Goal: Communication & Community: Answer question/provide support

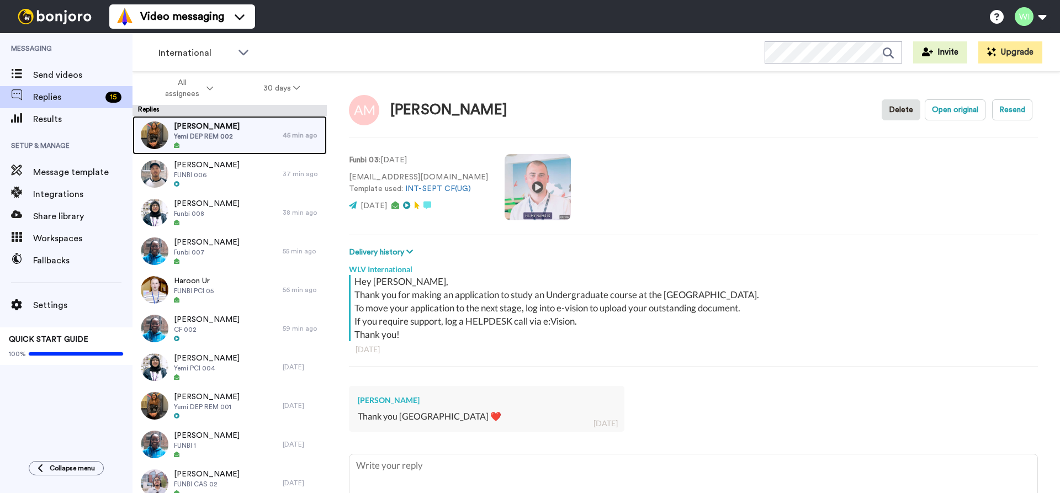
click at [238, 133] on span "Yemi DEP REM 002" at bounding box center [207, 136] width 66 height 9
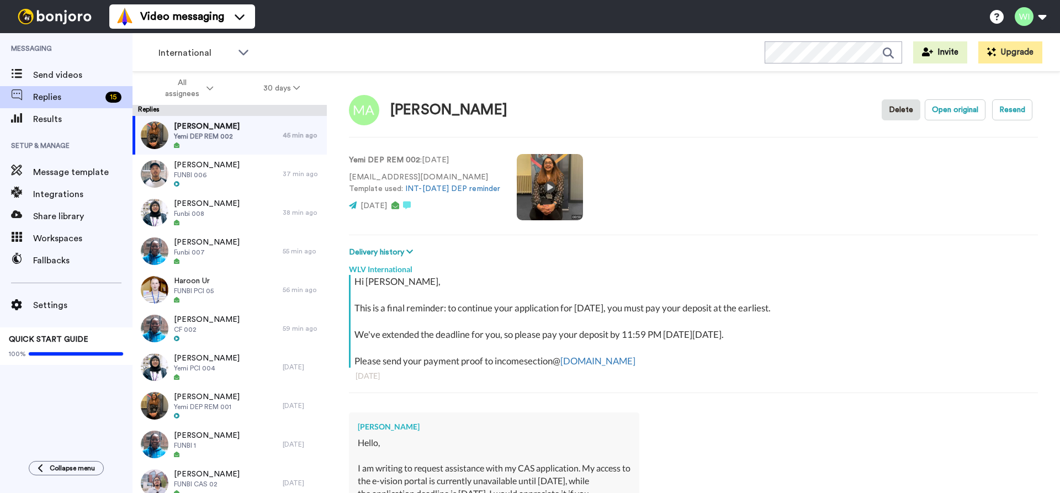
scroll to position [221, 0]
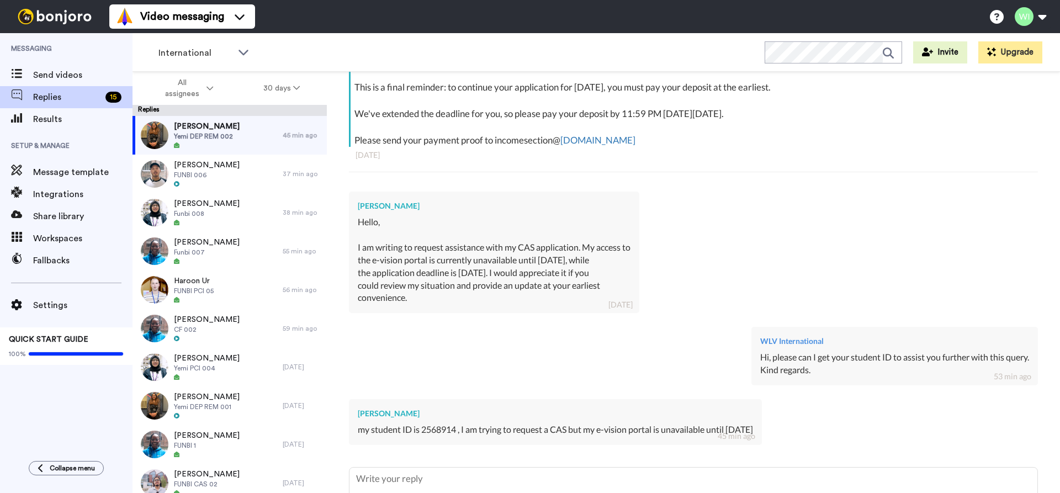
drag, startPoint x: 493, startPoint y: 219, endPoint x: 489, endPoint y: 295, distance: 76.9
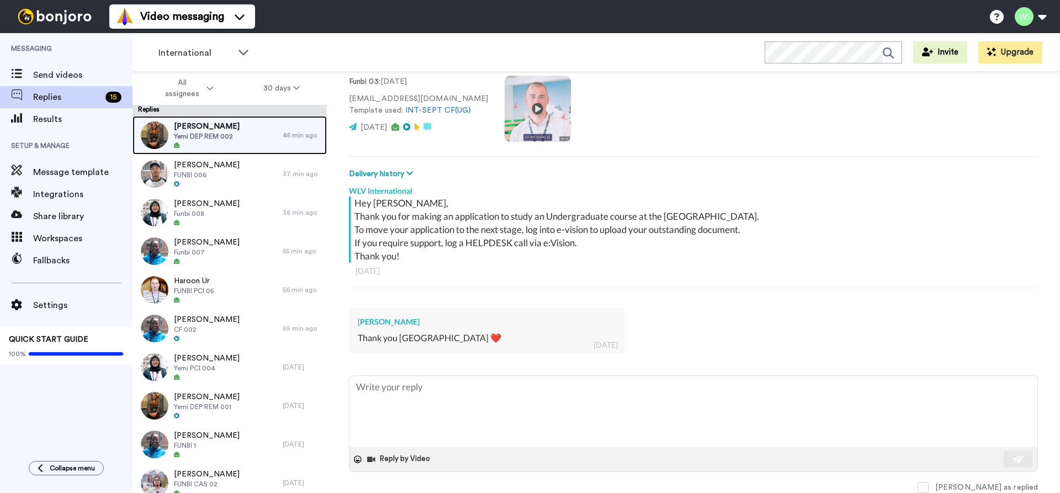
click at [274, 131] on div "[PERSON_NAME] [PERSON_NAME] DEP REM 002" at bounding box center [207, 135] width 150 height 39
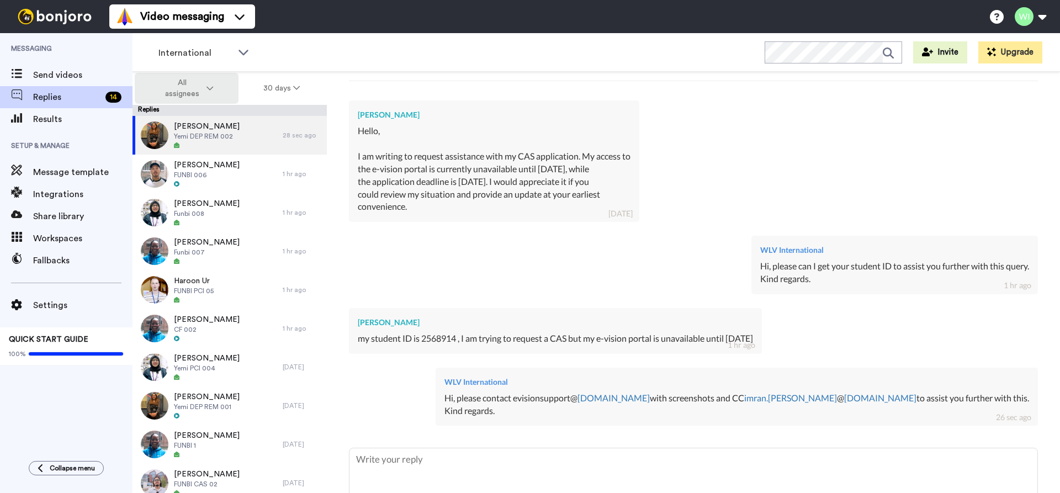
click at [213, 84] on button "All assignees" at bounding box center [187, 88] width 104 height 31
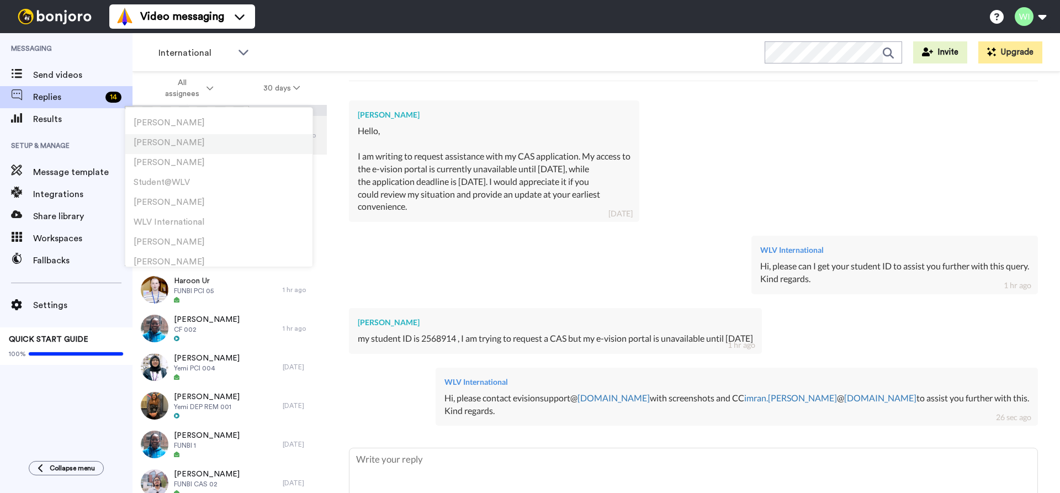
scroll to position [386, 0]
click at [182, 169] on span "WLV International" at bounding box center [169, 167] width 71 height 8
type textarea "x"
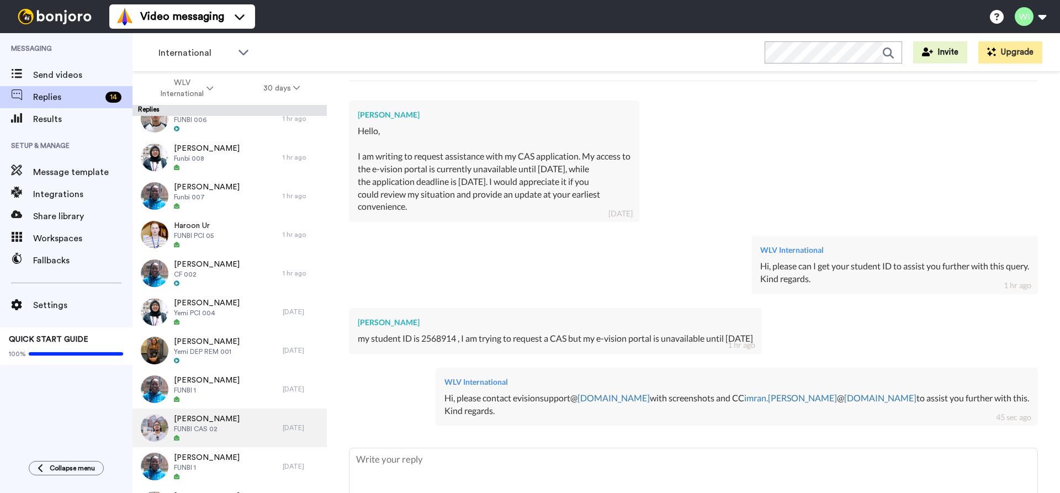
scroll to position [0, 0]
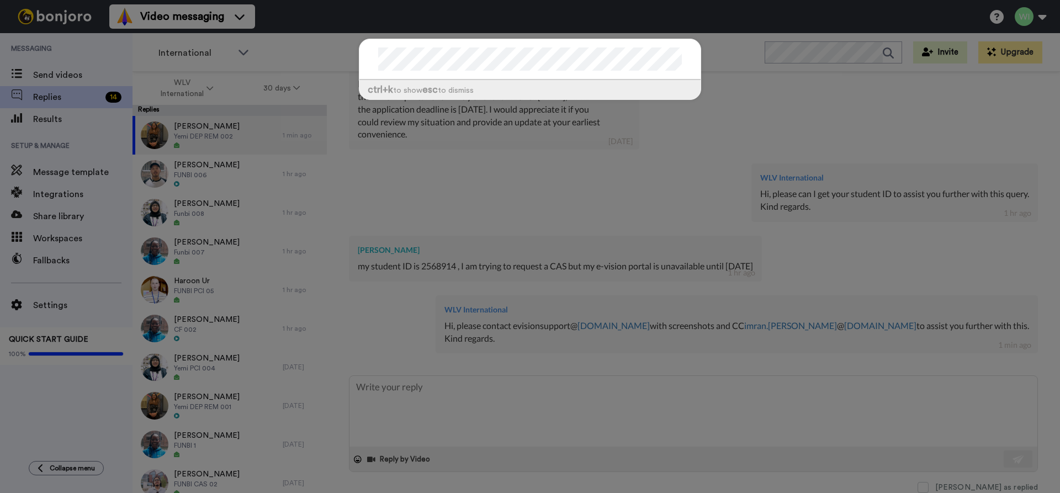
click at [744, 75] on div "ctrl +k to show esc to dismiss" at bounding box center [530, 246] width 1060 height 493
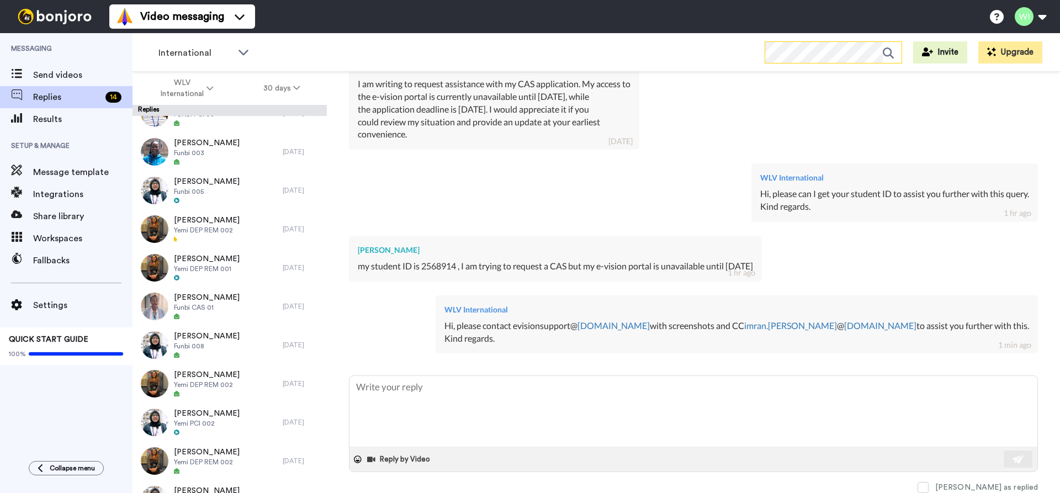
scroll to position [1546, 0]
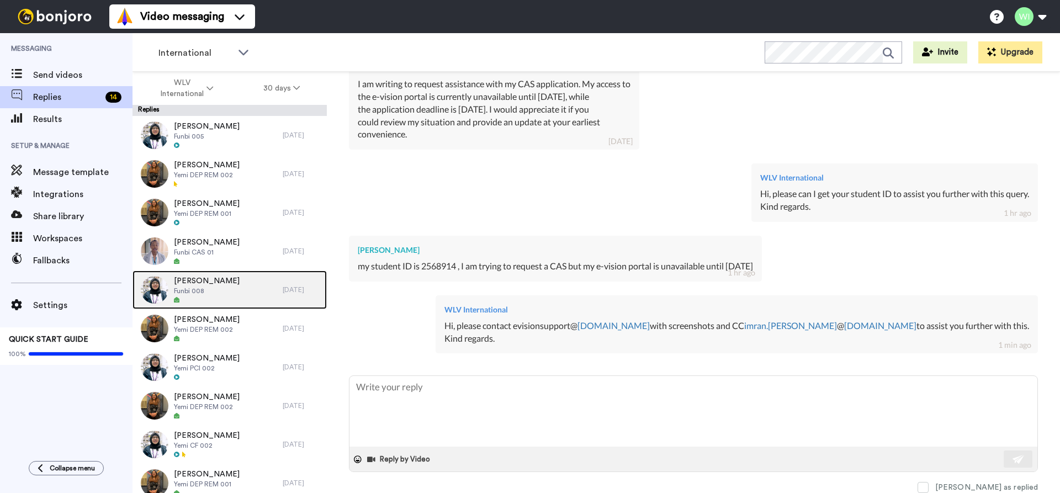
click at [194, 286] on span "Funbi 008" at bounding box center [207, 290] width 66 height 9
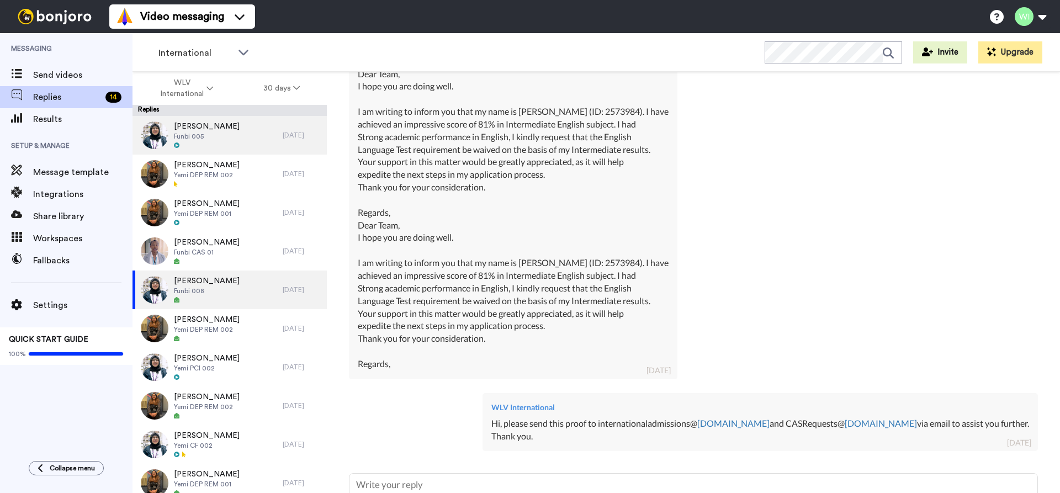
scroll to position [1490, 0]
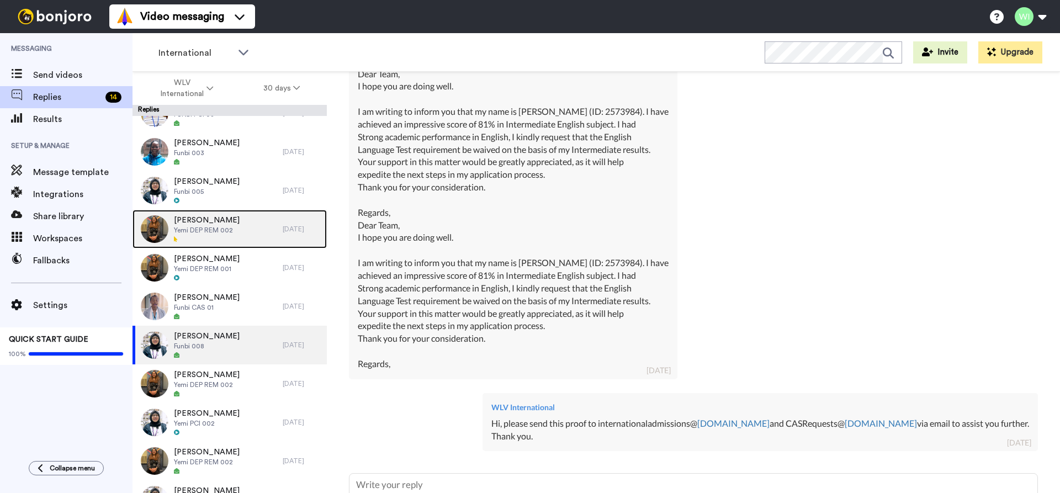
click at [250, 225] on div "[PERSON_NAME] [PERSON_NAME] DEP REM 002" at bounding box center [207, 229] width 150 height 39
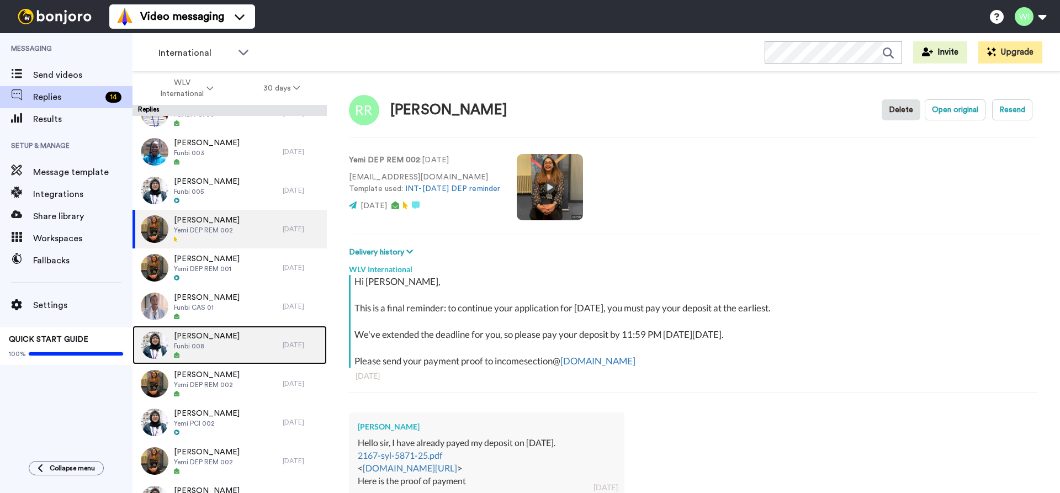
click at [244, 343] on div "[PERSON_NAME] Funbi 008" at bounding box center [207, 345] width 150 height 39
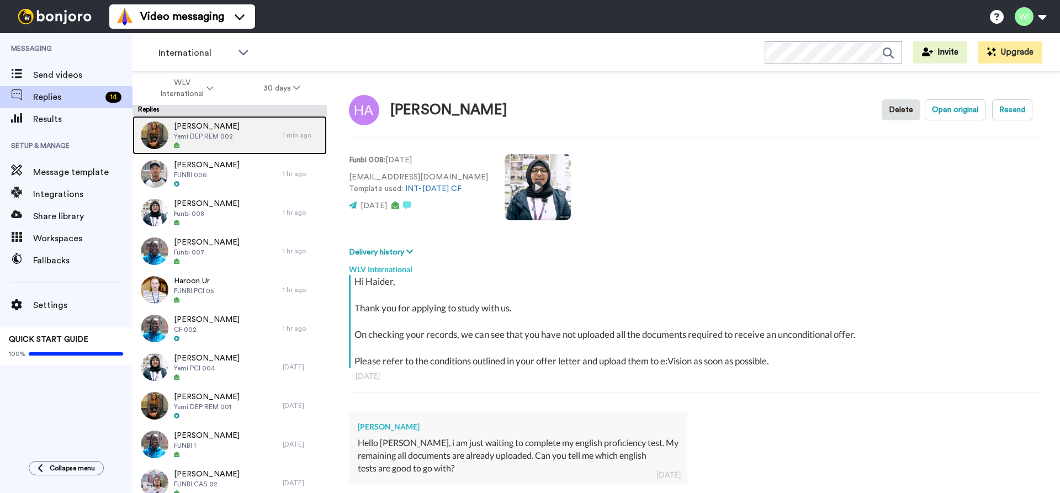
click at [216, 119] on div "[PERSON_NAME] [PERSON_NAME] DEP REM 002" at bounding box center [207, 135] width 150 height 39
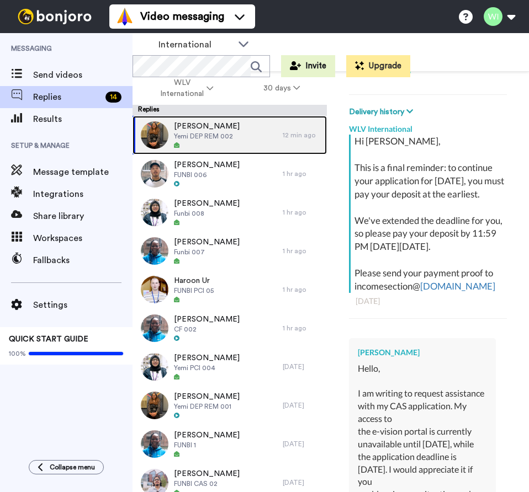
scroll to position [324, 0]
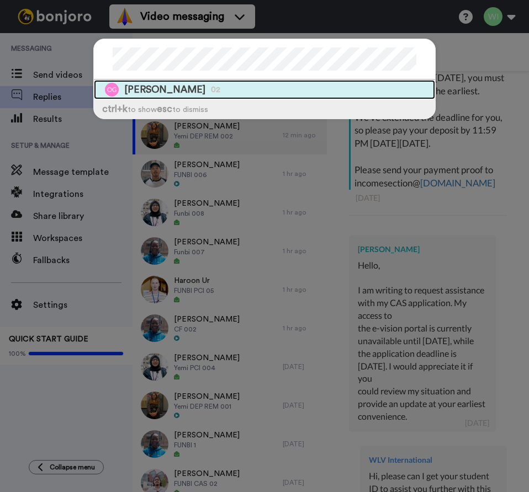
click at [161, 91] on span "[PERSON_NAME]" at bounding box center [164, 90] width 81 height 14
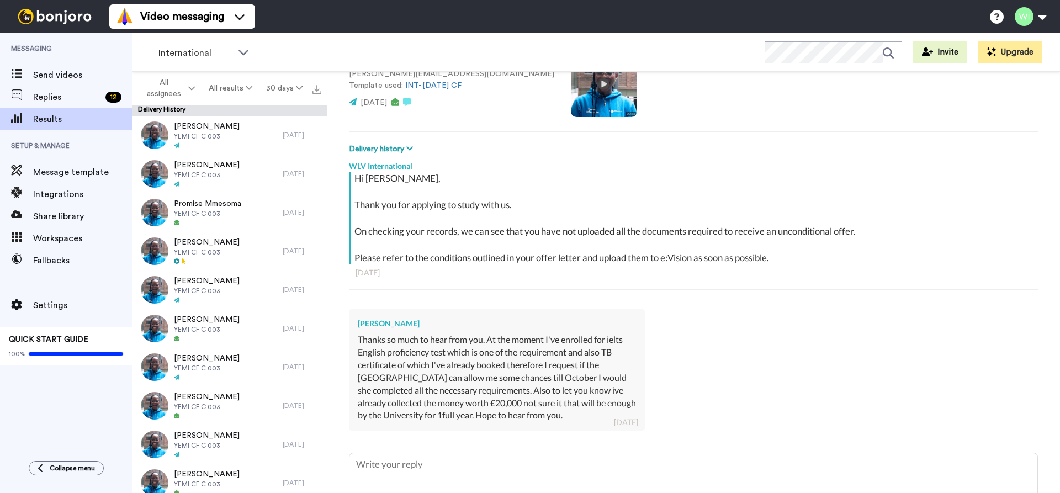
scroll to position [158, 0]
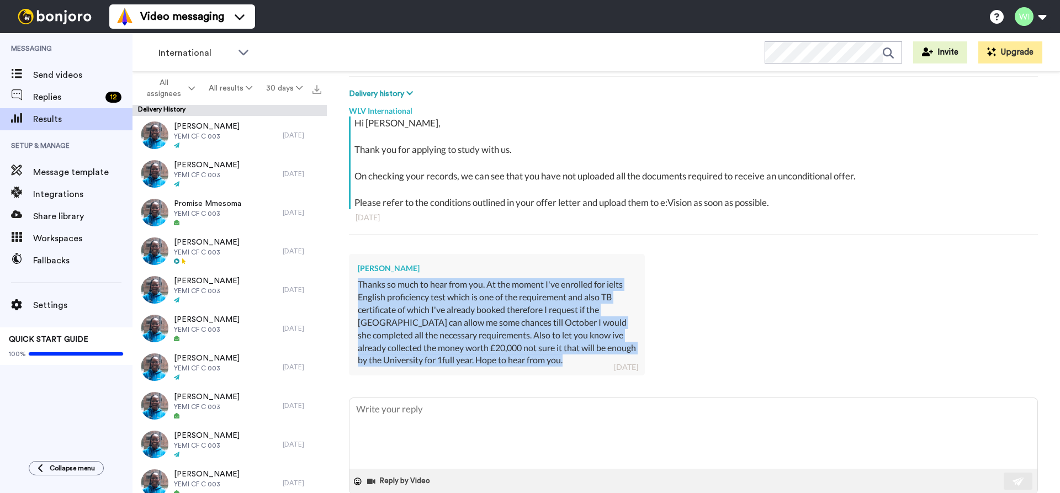
drag, startPoint x: 353, startPoint y: 280, endPoint x: 590, endPoint y: 355, distance: 248.9
click at [590, 355] on div "[PERSON_NAME] Thanks so much to hear from you. At the moment I've enrolled for …" at bounding box center [497, 314] width 296 height 121
copy div "Thanks so much to hear from you. At the moment I've enrolled for ielts English …"
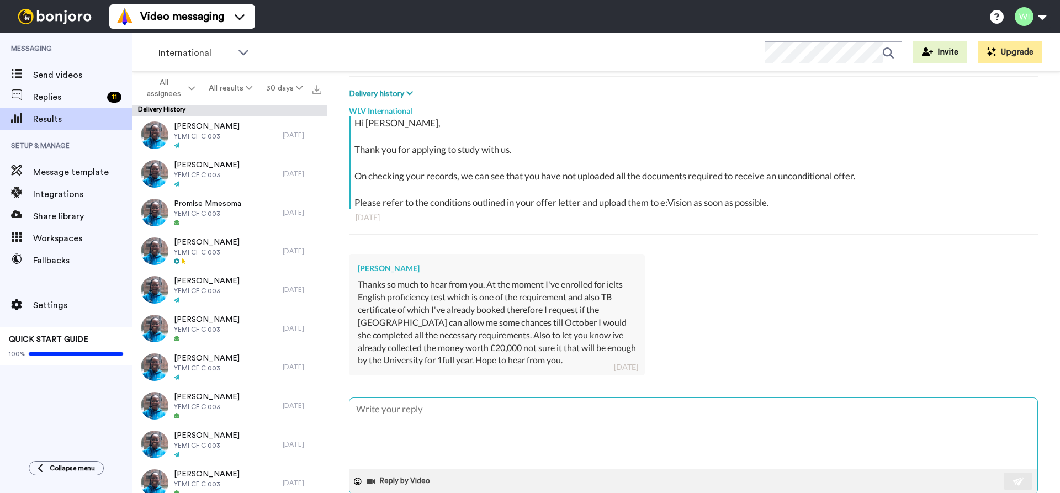
click at [423, 422] on textarea at bounding box center [693, 433] width 688 height 71
type textarea "x"
type textarea "H"
type textarea "x"
type textarea "Hi"
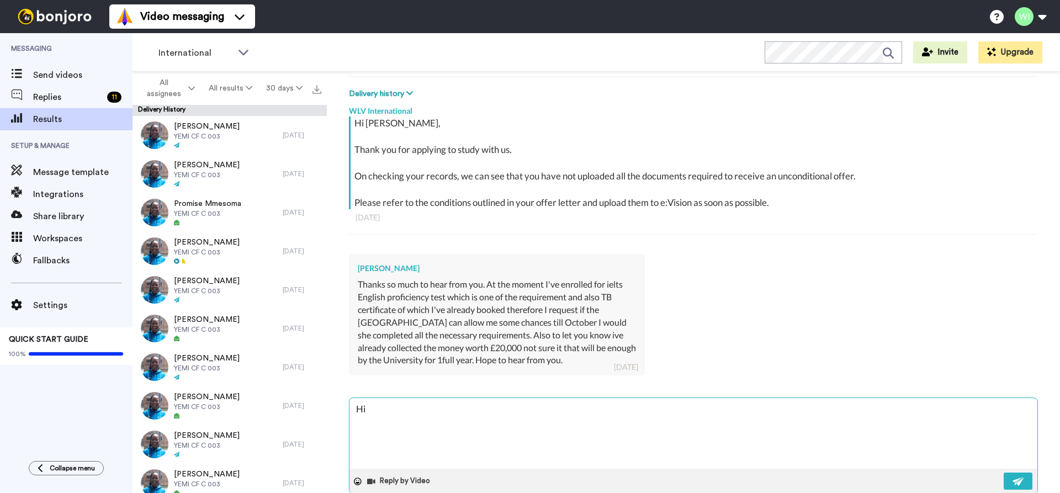
type textarea "x"
type textarea "Hi"
type textarea "x"
type textarea "Hi"
type textarea "x"
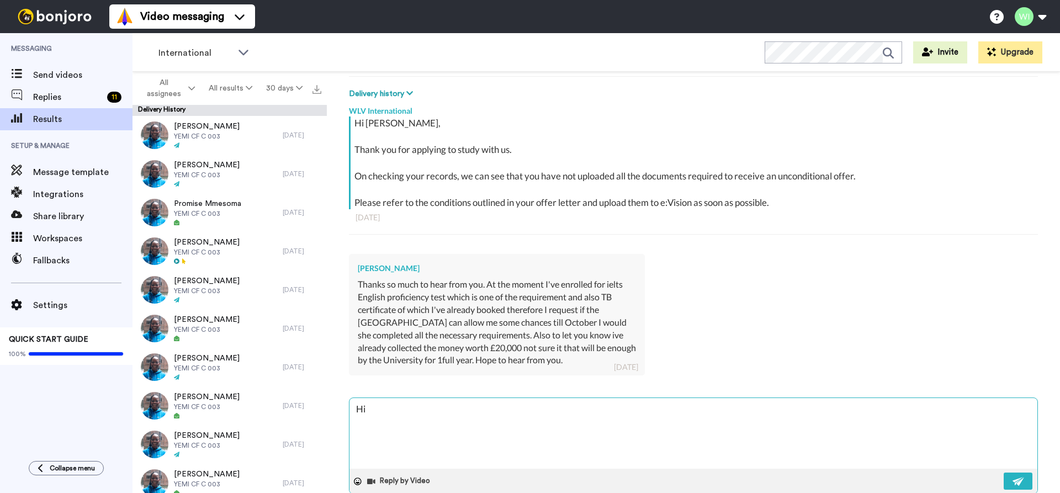
type textarea "Hi,"
type textarea "x"
type textarea "Hi,"
type textarea "x"
type textarea "Hi,"
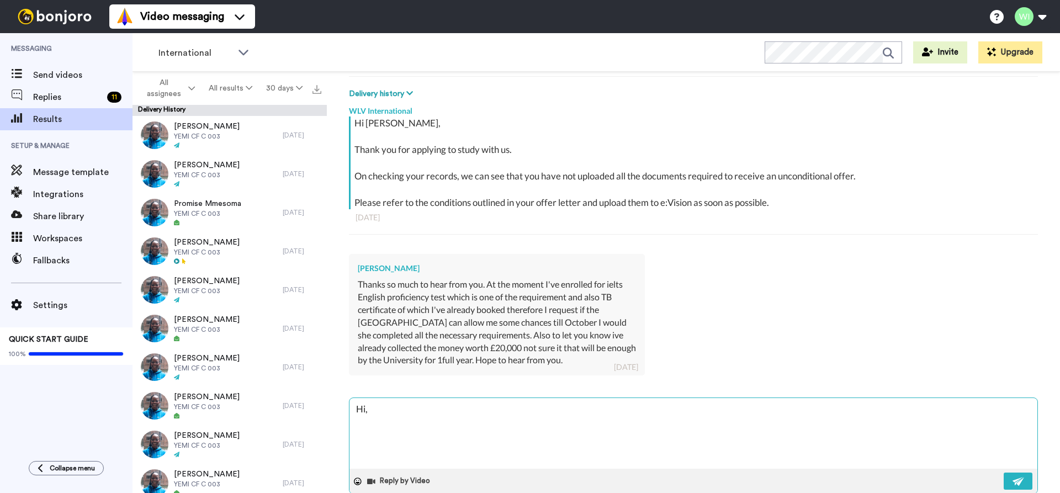
type textarea "x"
type textarea "Hi, T"
type textarea "x"
type textarea "Hi, Tha"
type textarea "x"
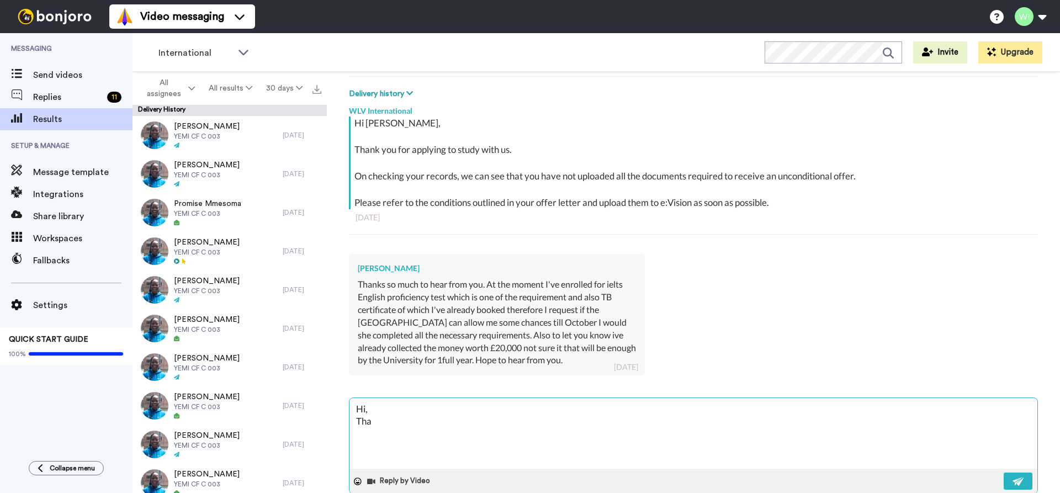
type textarea "Hi, Than"
type textarea "x"
type textarea "Hi, Thank"
type textarea "x"
type textarea "Hi, Thank"
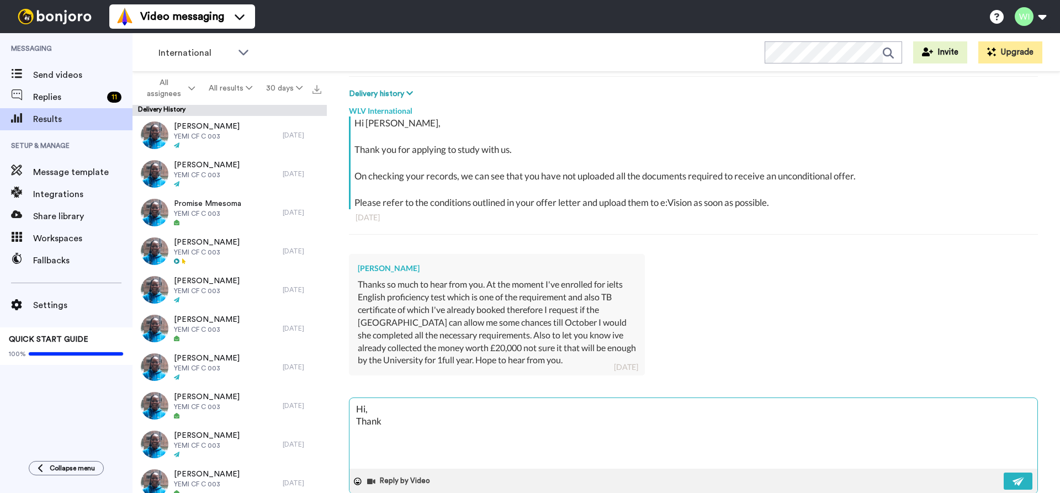
type textarea "x"
type textarea "Hi, Thank y"
type textarea "x"
type textarea "Hi, Thank yo"
type textarea "x"
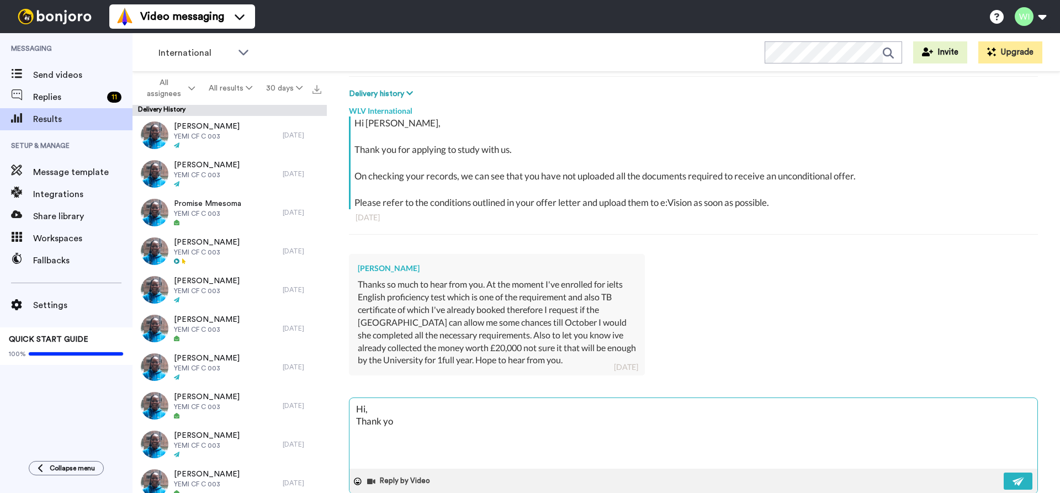
type textarea "Hi, Thank you"
type textarea "x"
type textarea "Hi, Thank you"
type textarea "x"
type textarea "Hi, Thank you f"
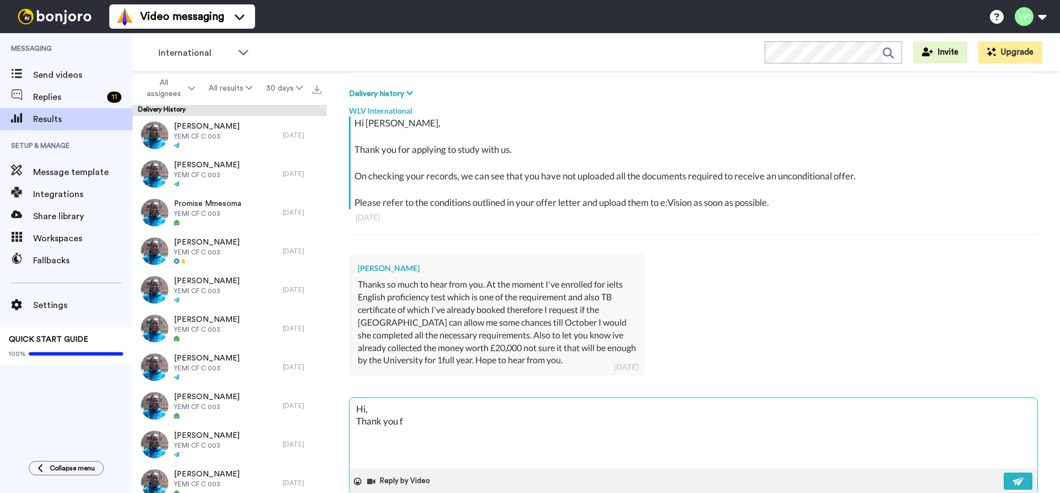
type textarea "x"
type textarea "Hi, Thank you fo"
type textarea "x"
type textarea "Hi, Thank you for"
type textarea "x"
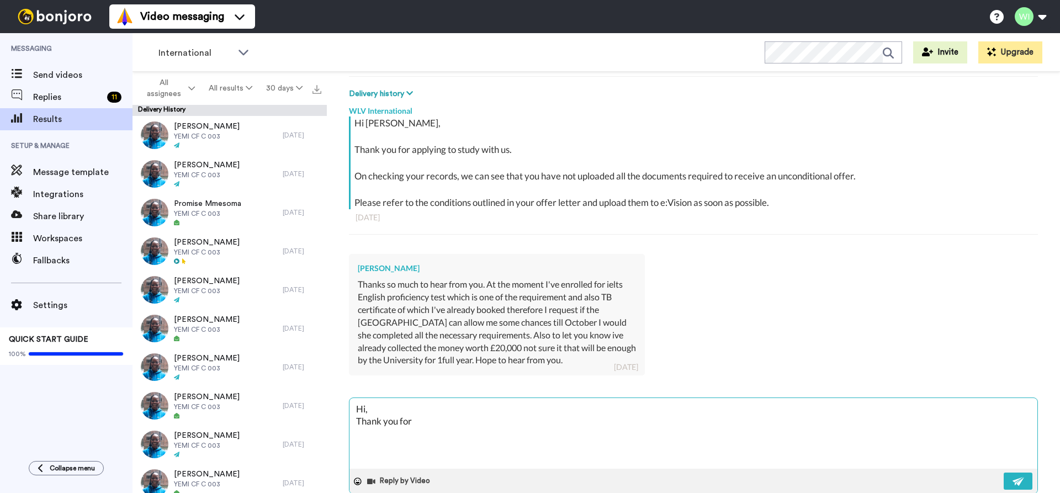
type textarea "Hi, Thank you for"
type textarea "x"
type textarea "Hi, Thank you for r"
type textarea "x"
type textarea "Hi, Thank you for re"
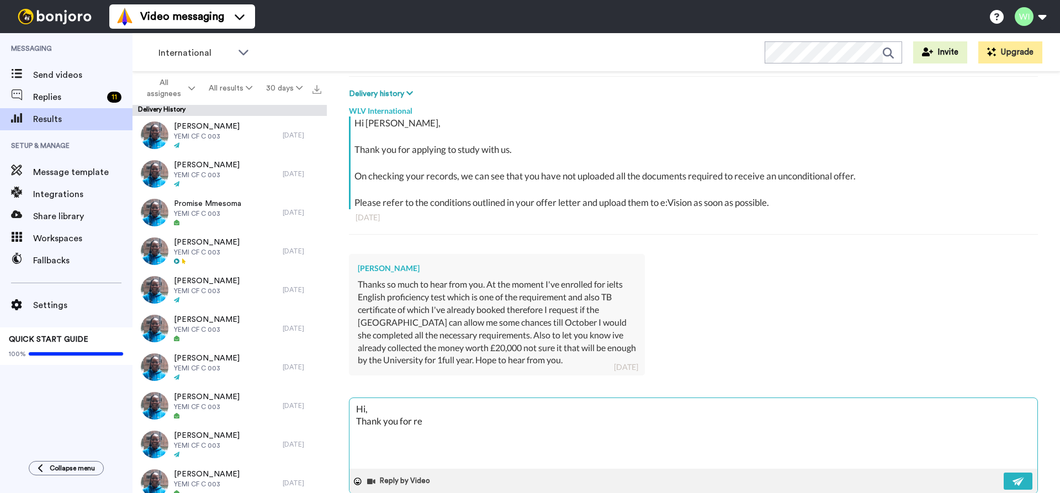
type textarea "x"
type textarea "Hi, Thank you for [PERSON_NAME]"
type textarea "x"
type textarea "Hi, Thank you for reac"
type textarea "x"
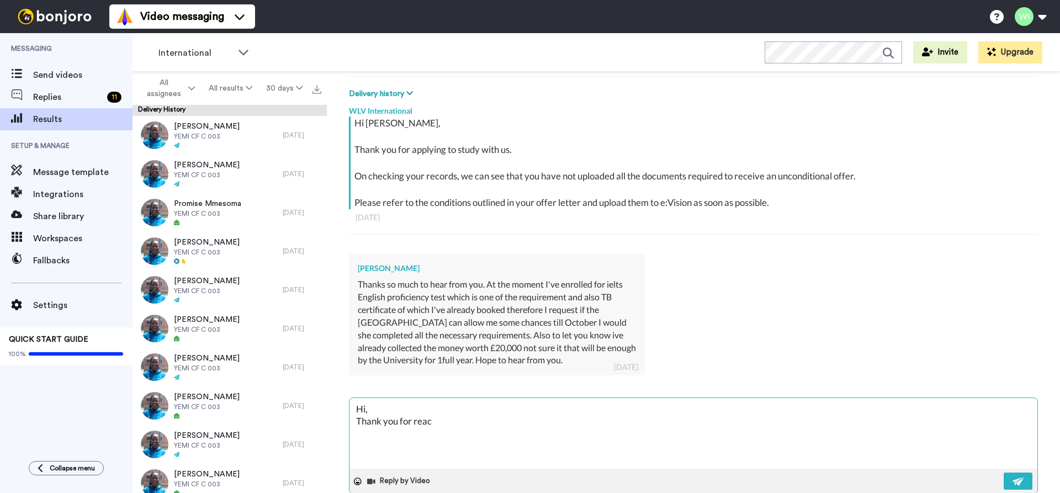
type textarea "Hi, Thank you for reach"
type textarea "x"
type textarea "Hi, Thank you for reachi"
type textarea "x"
type textarea "Hi, Thank you for reachin"
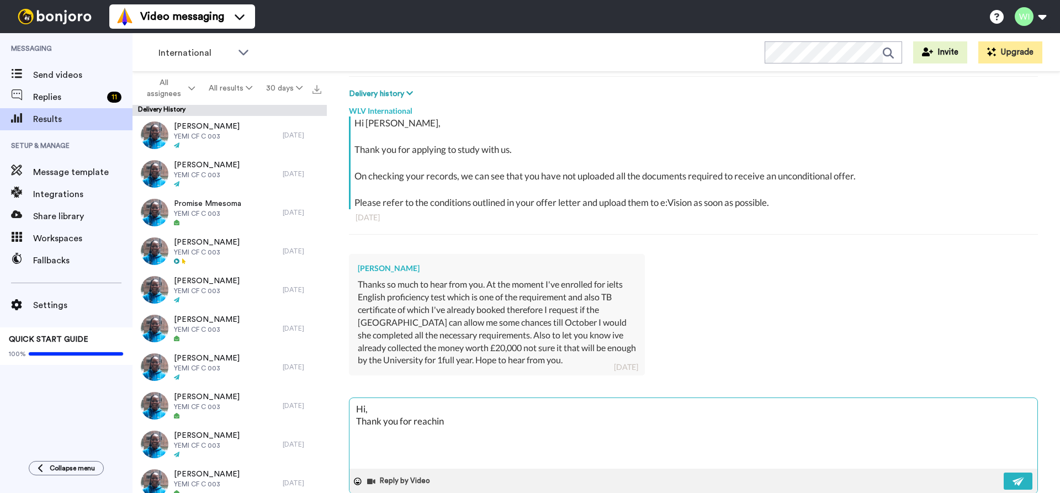
type textarea "x"
type textarea "Hi, Thank you for reaching"
type textarea "x"
type textarea "Hi, Thank you for reaching"
type textarea "x"
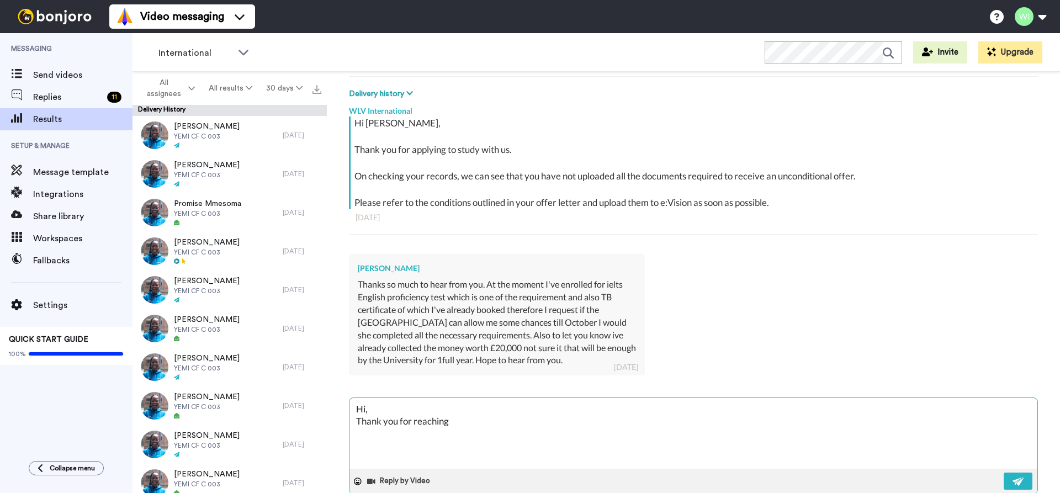
type textarea "Hi, Thank you for reaching o"
type textarea "x"
type textarea "Hi, Thank you for reaching ou"
type textarea "x"
type textarea "Hi, Thank you for reaching out"
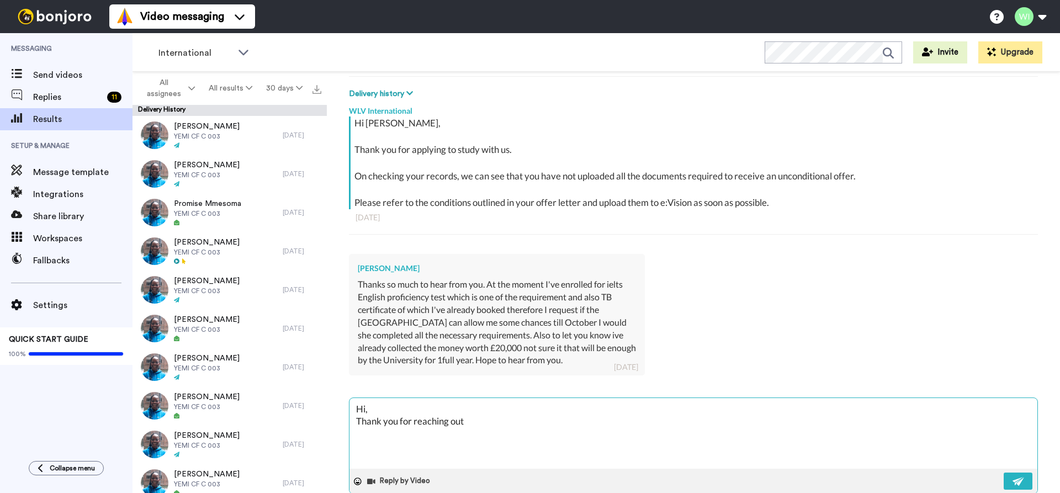
type textarea "x"
type textarea "Hi, Thank you for reaching out"
type textarea "x"
type textarea "Hi, Thank you for reaching out"
type textarea "x"
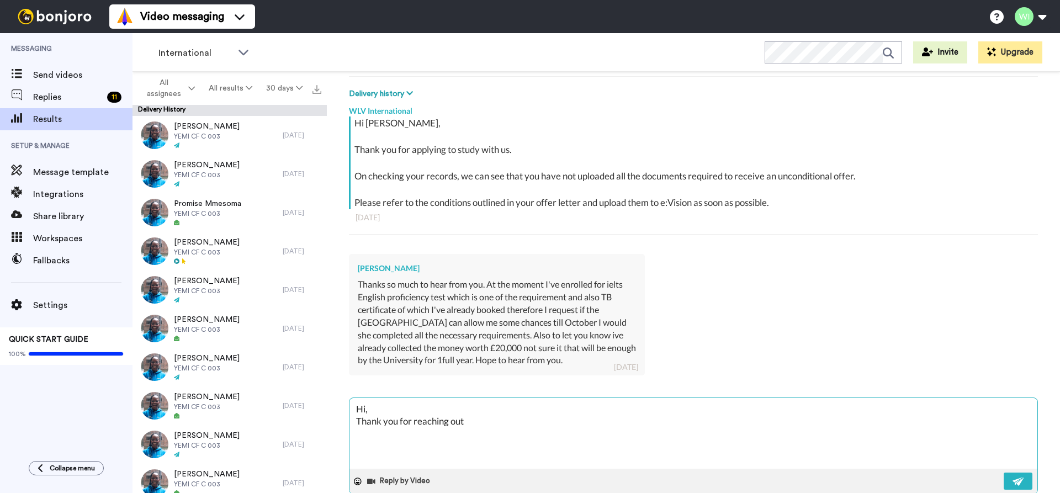
type textarea "Hi, Thank you for reaching out."
type textarea "x"
type textarea "Hi, Thank you for reaching out."
type textarea "x"
type textarea "Hi, Thank you for reaching out. D"
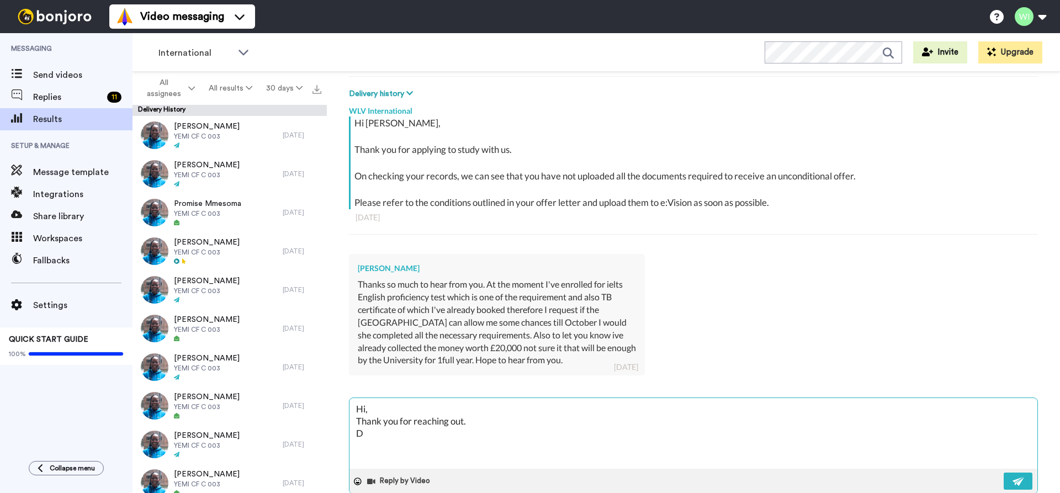
type textarea "x"
type textarea "Hi, Thank you for reaching out. De"
type textarea "x"
type textarea "Hi, Thank you for reaching out. Dea"
type textarea "x"
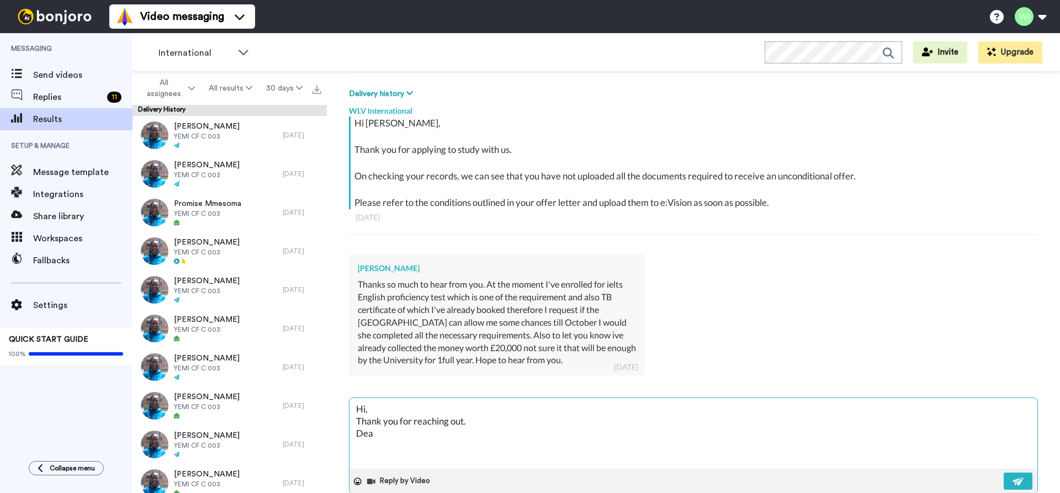
type textarea "Hi, Thank you for reaching out. Dead"
type textarea "x"
type textarea "Hi, Thank you for reaching out. Dead"
type textarea "x"
type textarea "Hi, Thank you for reaching out. Dead"
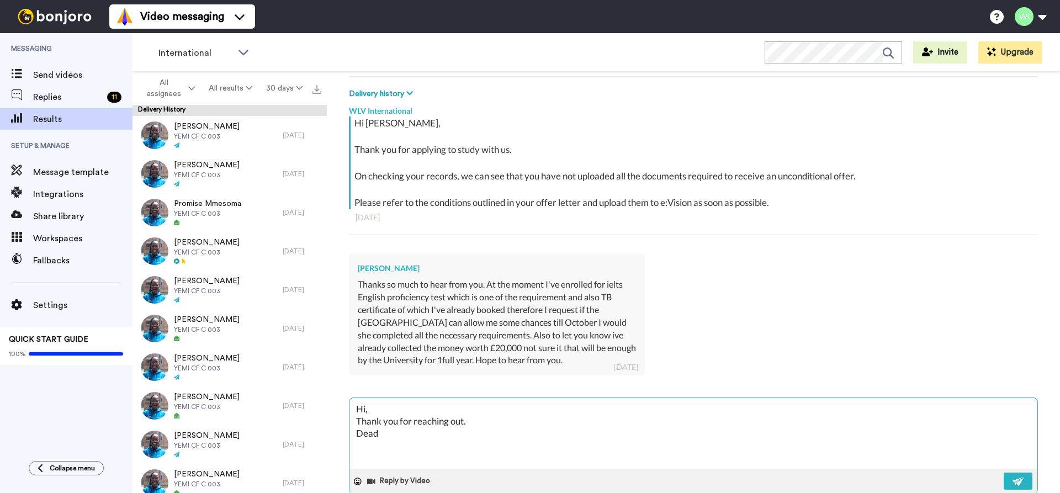
type textarea "x"
type textarea "Hi, Thank you for reaching out. Deadl"
type textarea "x"
type textarea "Hi, Thank you for reaching out. [GEOGRAPHIC_DATA]"
type textarea "x"
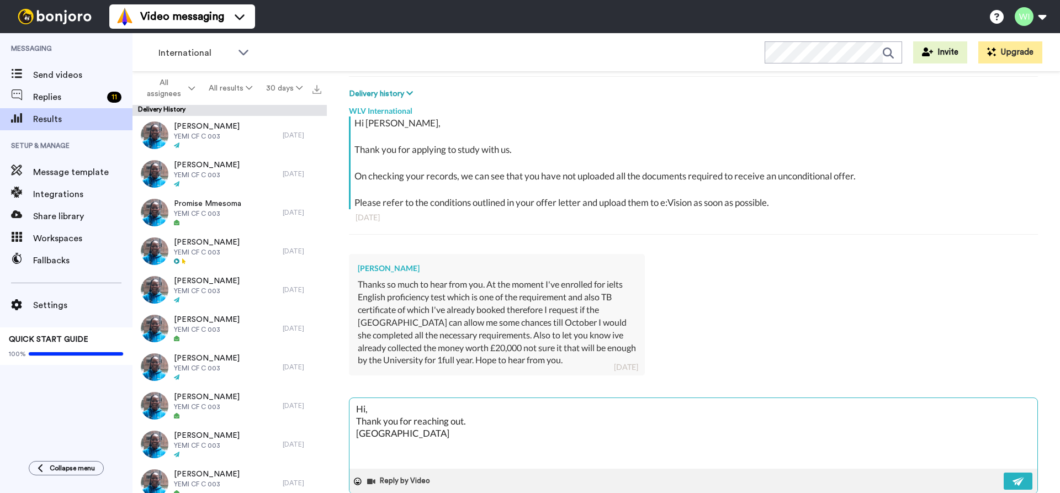
type textarea "Hi, Thank you for reaching out. [GEOGRAPHIC_DATA]"
type textarea "x"
type textarea "Hi, Thank you for reaching out. Deadline"
type textarea "x"
type textarea "Hi, Thank you for reaching out. Deadline"
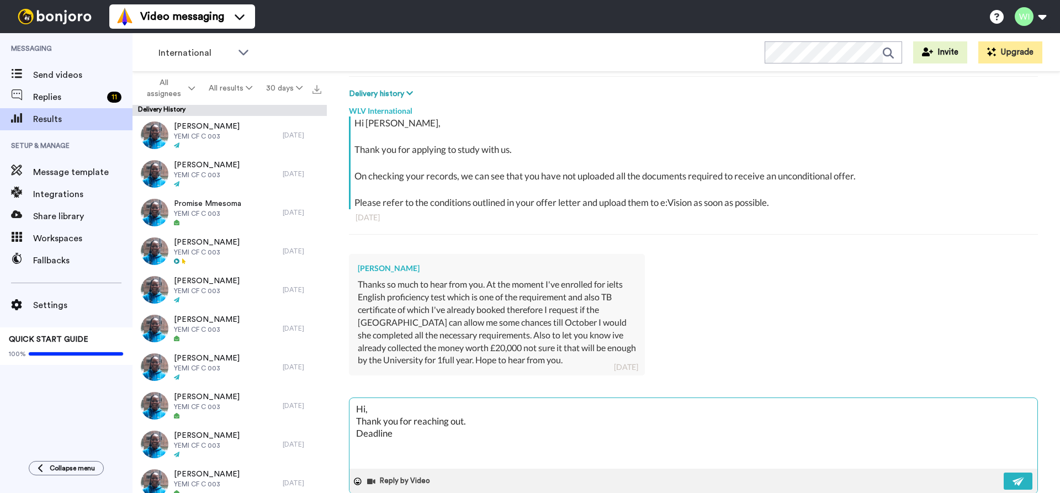
type textarea "x"
type textarea "Hi, Thank you for reaching out. Deadline h"
type textarea "x"
type textarea "Hi, Thank you for reaching out. Deadline ha"
type textarea "x"
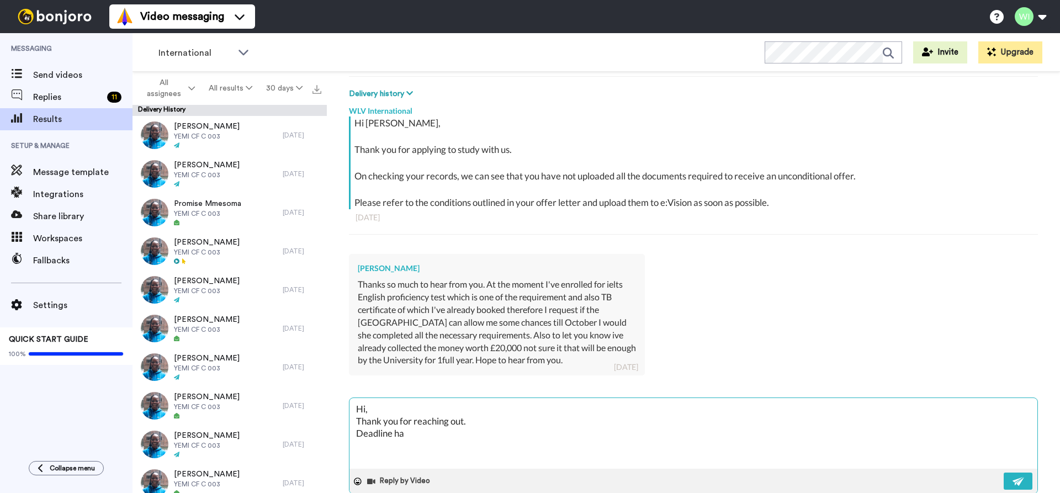
type textarea "Hi, Thank you for reaching out. Deadline hav"
type textarea "x"
type textarea "Hi, Thank you for reaching out. Deadline have"
type textarea "x"
type textarea "Hi, Thank you for reaching out. Deadline have"
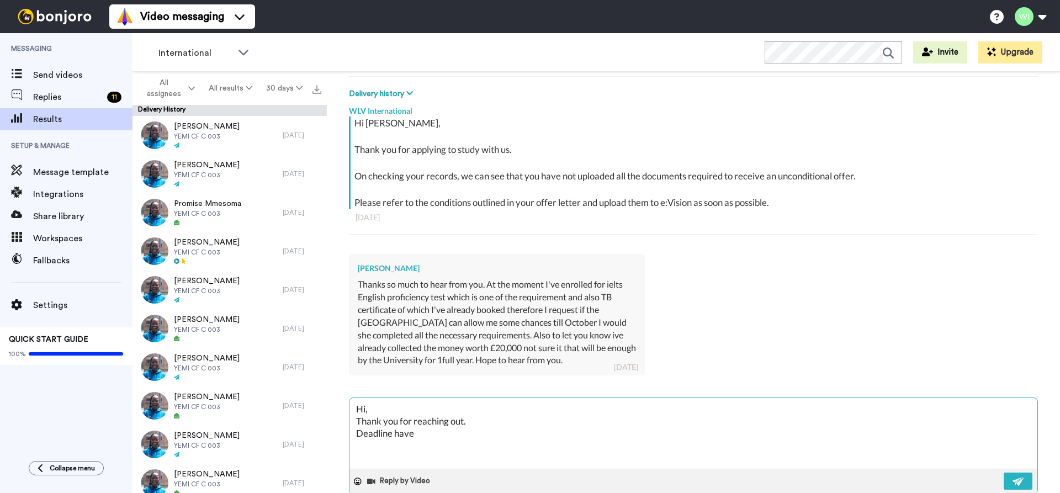
type textarea "x"
type textarea "Hi, Thank you for reaching out. Deadline have b"
type textarea "x"
type textarea "Hi, Thank you for reaching out. Deadline have be"
type textarea "x"
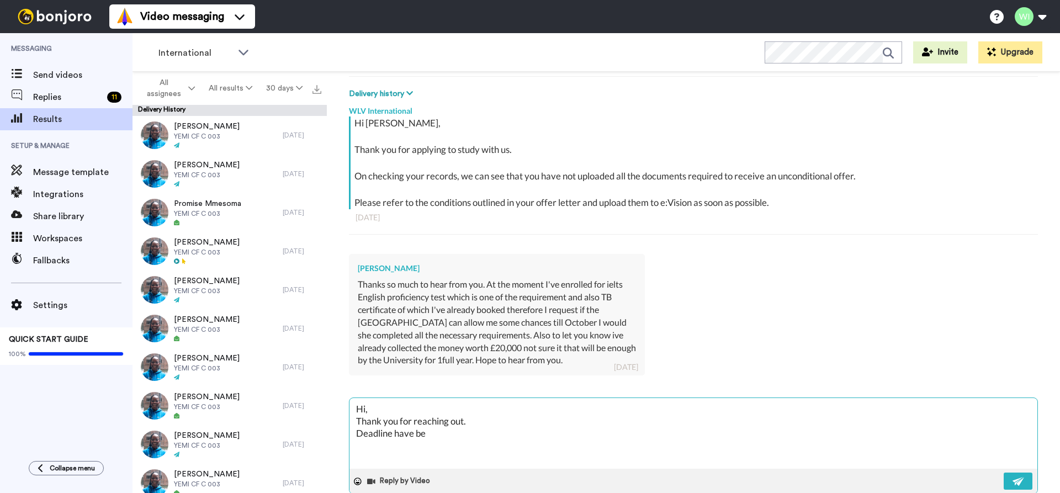
type textarea "Hi, Thank you for reaching out. Deadline have bee"
type textarea "x"
type textarea "Hi, Thank you for reaching out. Deadline have been"
type textarea "x"
type textarea "Hi, Thank you for reaching out. Deadline have been"
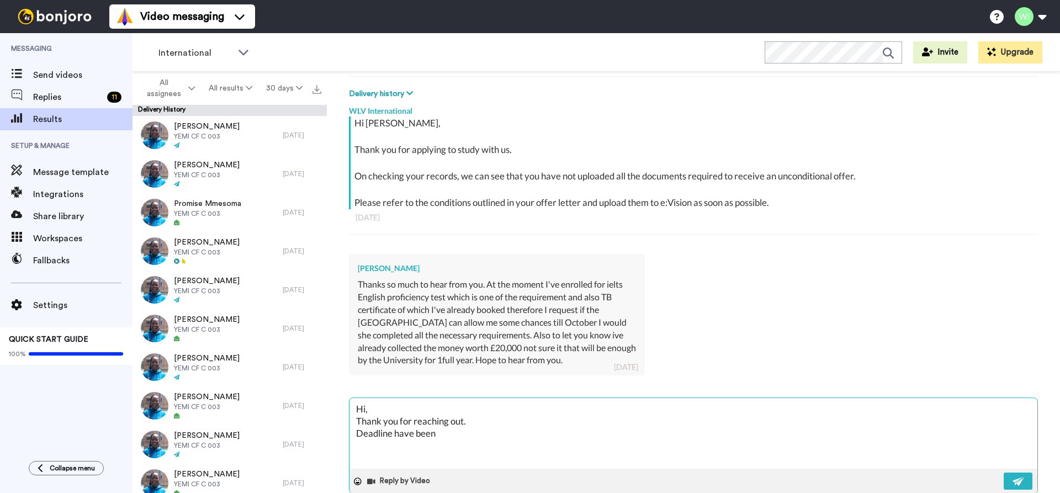
type textarea "x"
type textarea "Hi, Thank you for reaching out. Deadline have been e"
type textarea "x"
type textarea "Hi, Thank you for reaching out. Deadline have been ex"
type textarea "x"
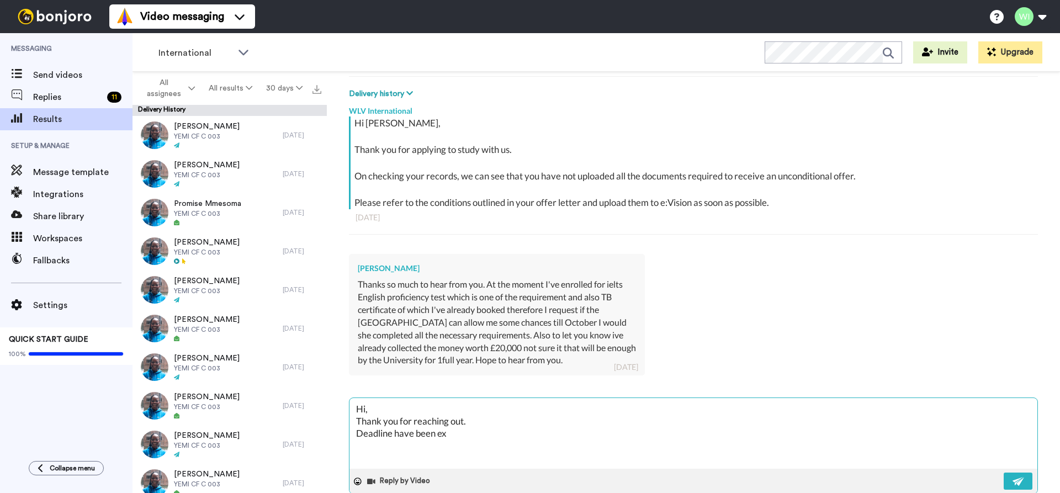
type textarea "Hi, Thank you for reaching out. Deadline have been ext"
type textarea "x"
type textarea "Hi, Thank you for reaching out. Deadline have been exte"
type textarea "x"
type textarea "Hi, Thank you for reaching out. Deadline have been exten"
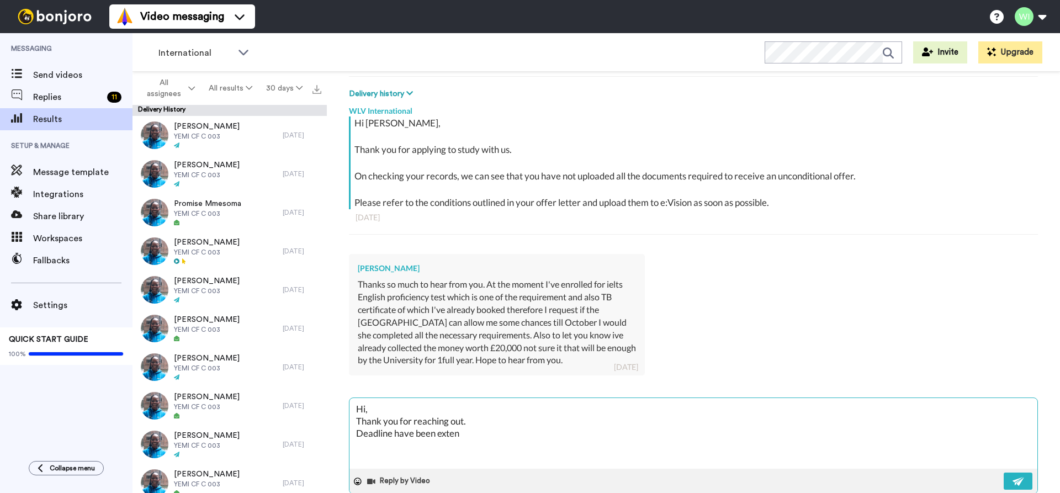
type textarea "x"
type textarea "Hi, Thank you for reaching out. Deadline have been extend"
type textarea "x"
type textarea "Hi, Thank you for reaching out. Deadline have been extende"
type textarea "x"
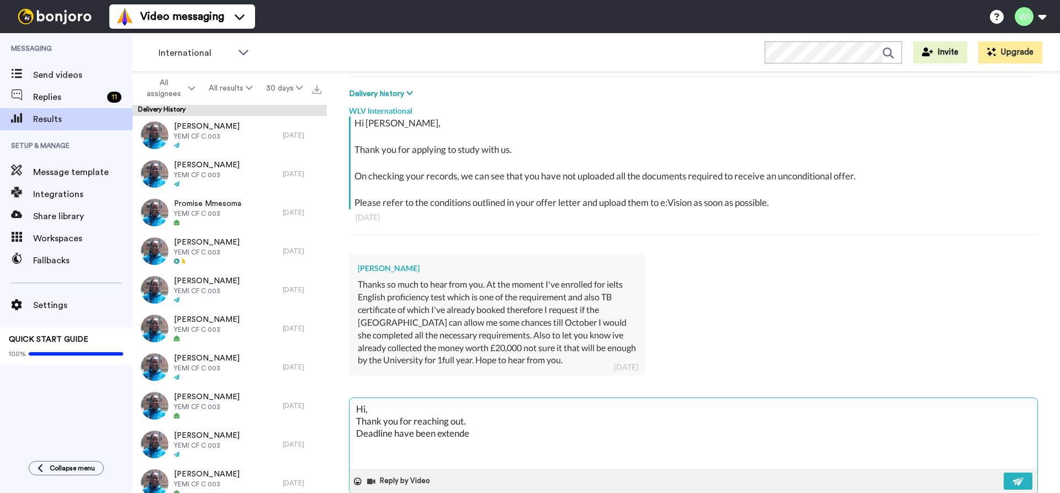
type textarea "Hi, Thank you for reaching out. Deadline have been extended"
type textarea "x"
type textarea "Hi, Thank you for reaching out. Deadline have been extended"
type textarea "x"
type textarea "Hi, Thank you for reaching out. Deadline have been extended f"
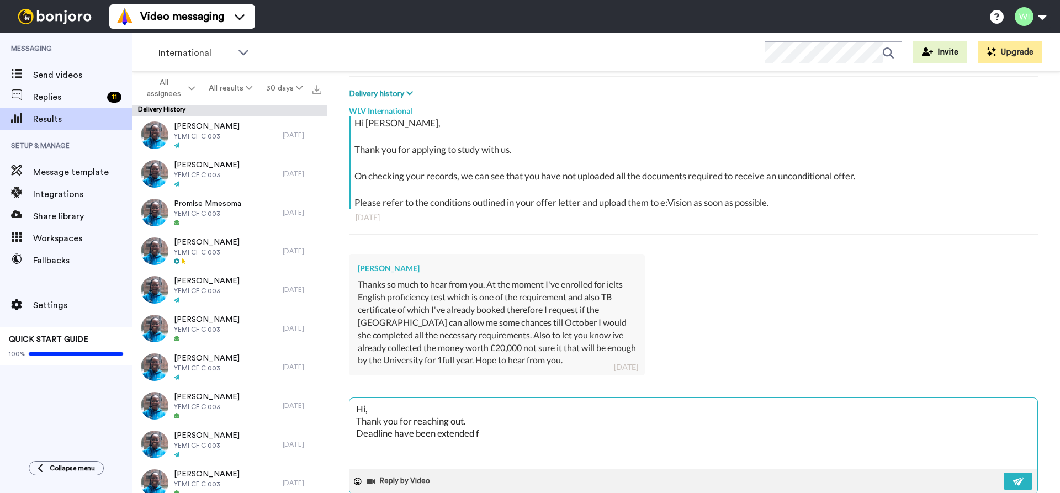
type textarea "x"
type textarea "Hi, Thank you for reaching out. Deadline have been extended fr"
type textarea "x"
type textarea "Hi, Thank you for reaching out. Deadline have been extended fro"
type textarea "x"
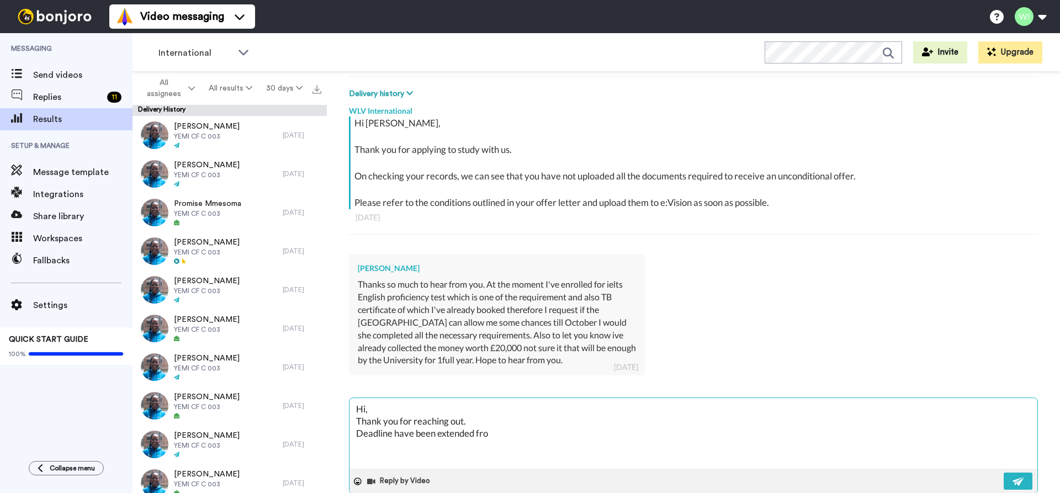
type textarea "Hi, Thank you for reaching out. Deadline have been extended from"
type textarea "x"
type textarea "Hi, Thank you for reaching out. Deadline have been extended from"
type textarea "x"
type textarea "Hi, Thank you for reaching out. Deadline have been extended from 4"
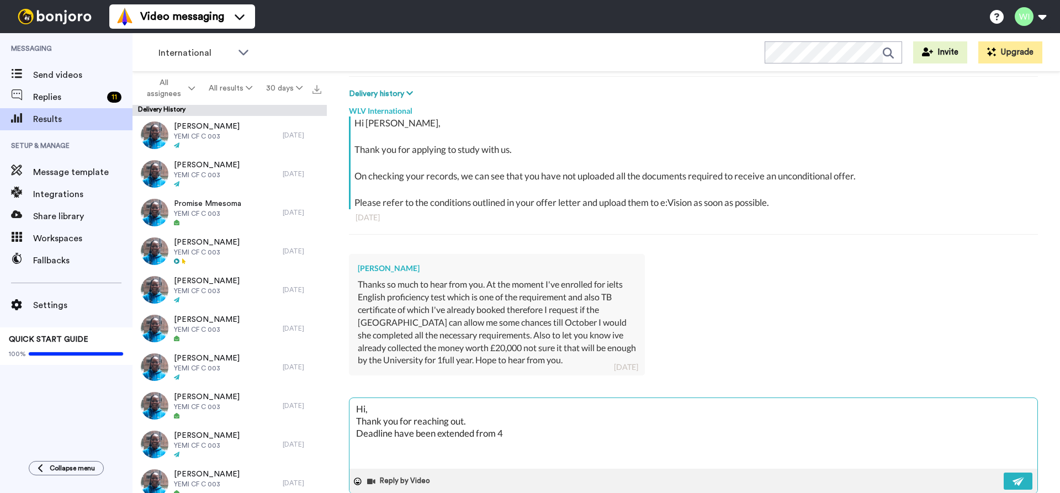
type textarea "x"
type textarea "Hi, Thank you for reaching out. Deadline have been extended from 4t"
type textarea "x"
type textarea "Hi, Thank you for reaching out. Deadline have been extended from 4th"
type textarea "x"
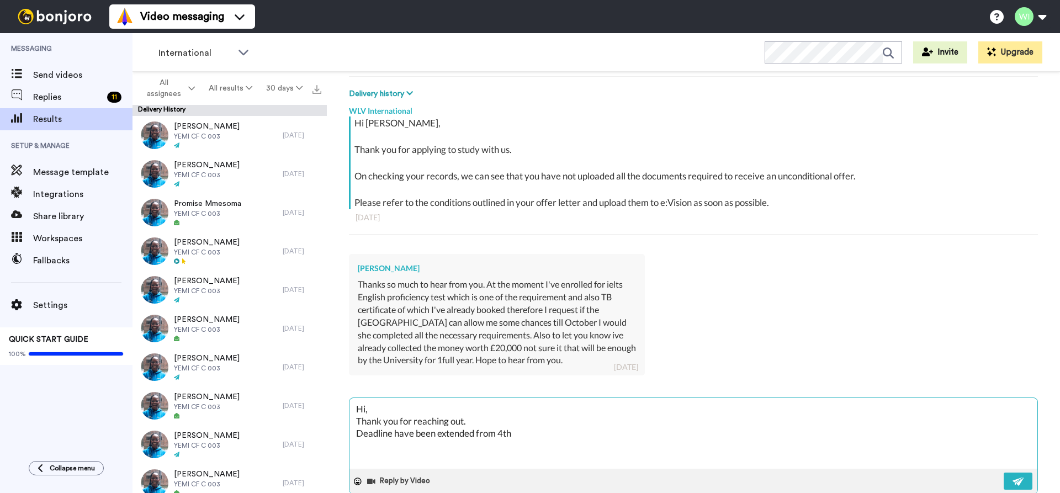
type textarea "Hi, Thank you for reaching out. Deadline have been extended from 4th"
type textarea "x"
type textarea "Hi, Thank you for reaching out. Deadline have been extended from 4th o"
type textarea "x"
type textarea "Hi, Thank you for reaching out. Deadline have been extended from 4th of"
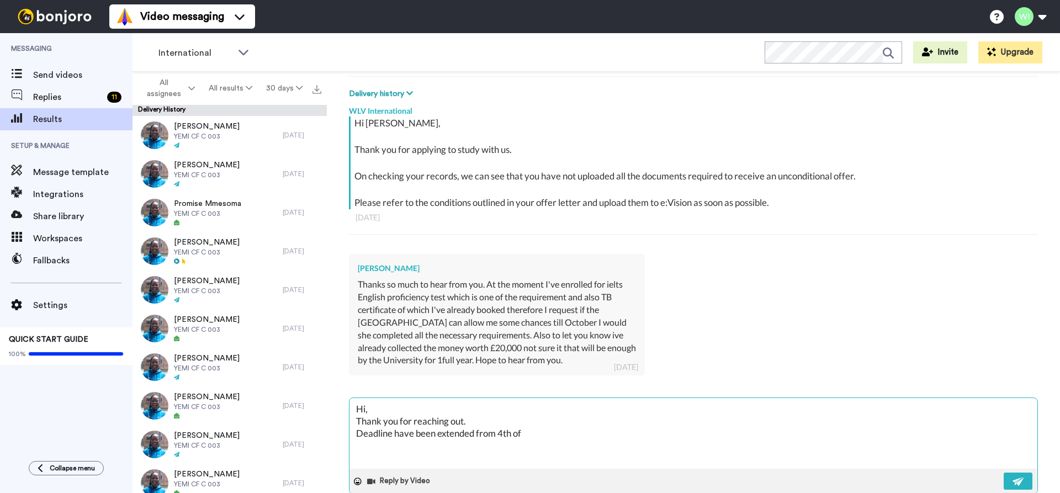
type textarea "x"
type textarea "Hi, Thank you for reaching out. Deadline have been extended from 4th of"
type textarea "x"
type textarea "Hi, Thank you for reaching out. Deadline have been extended from 4th of A"
type textarea "x"
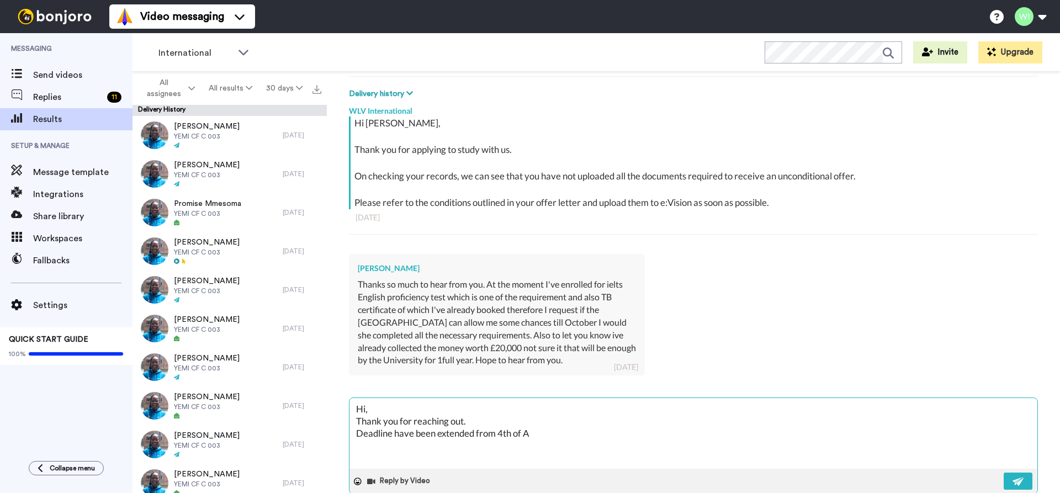
type textarea "Hi, Thank you for reaching out. Deadline have been extended from 4th of Au"
type textarea "x"
type textarea "Hi, Thank you for reaching out. Deadline have been extended from [DATE]"
type textarea "x"
type textarea "Hi, Thank you for reaching out. Deadline have been extended from 4th of Augu"
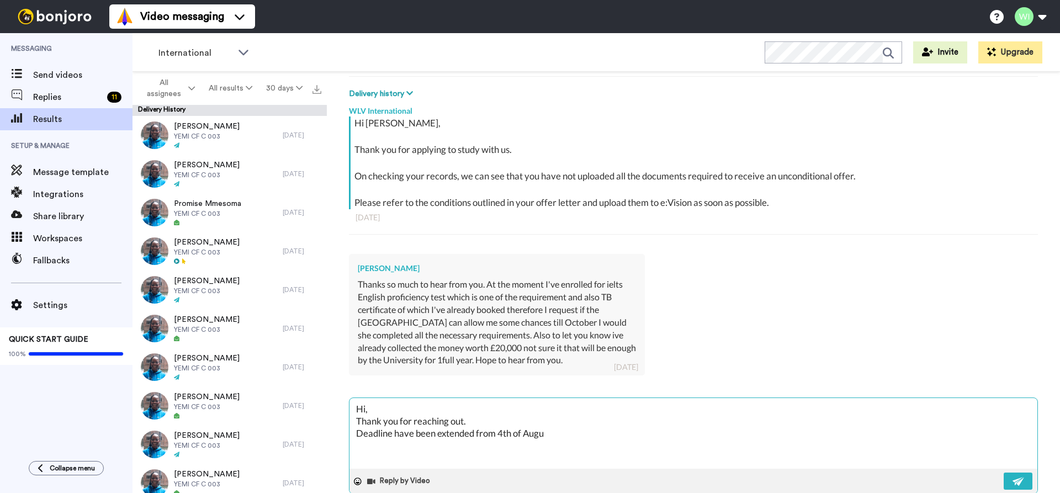
type textarea "x"
type textarea "Hi, Thank you for reaching out. Deadline have been extended from 4th of Augus"
type textarea "x"
type textarea "Hi, Thank you for reaching out. Deadline have been extended from [DATE]"
type textarea "x"
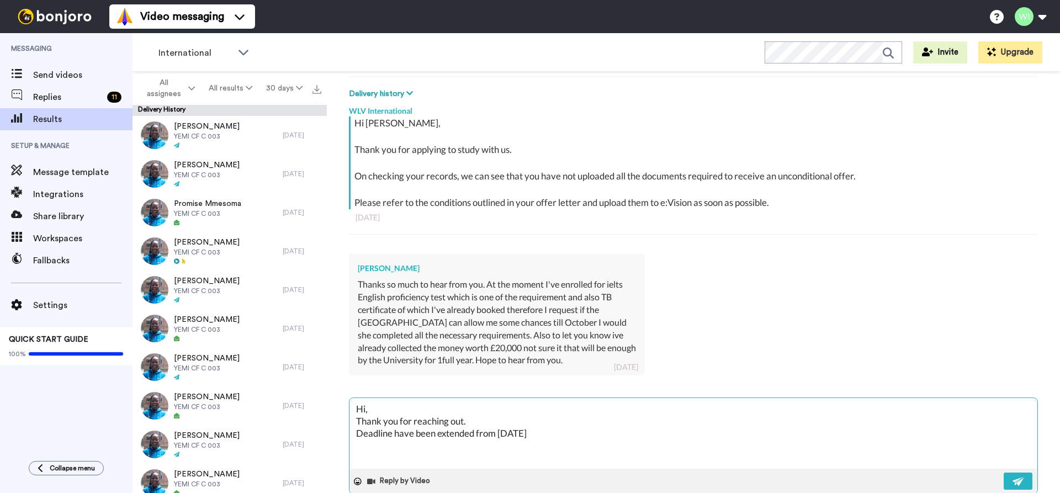
type textarea "Hi, Thank you for reaching out. Deadline have been extended from [DATE]"
type textarea "x"
type textarea "Hi, Thank you for reaching out. Deadline have been extended from [DATE] t"
type textarea "x"
type textarea "Hi, Thank you for reaching out. Deadline have been extended from [DATE] to"
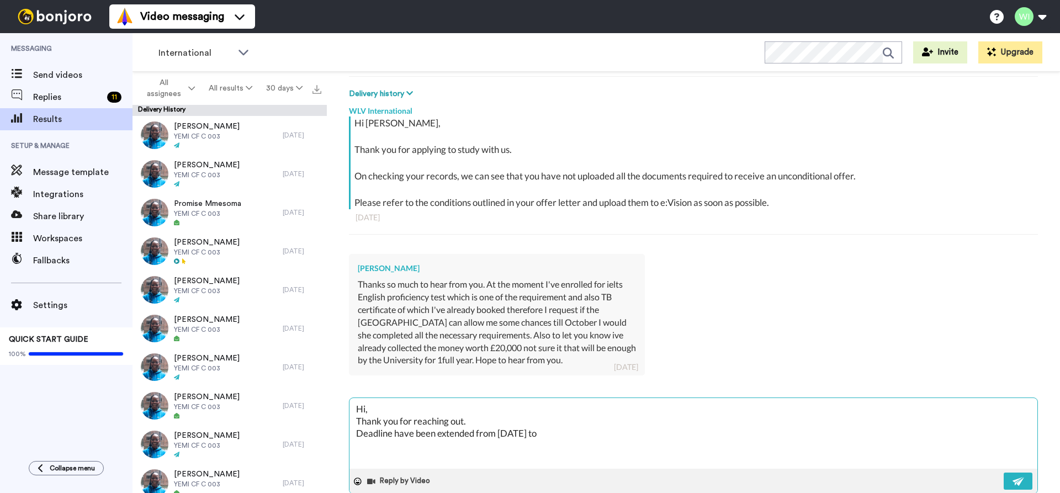
type textarea "x"
type textarea "Hi, Thank you for reaching out. Deadline have been extended from [DATE] to"
type textarea "x"
type textarea "Hi, Thank you for reaching out. Deadline have been extended from [DATE] to 1"
type textarea "x"
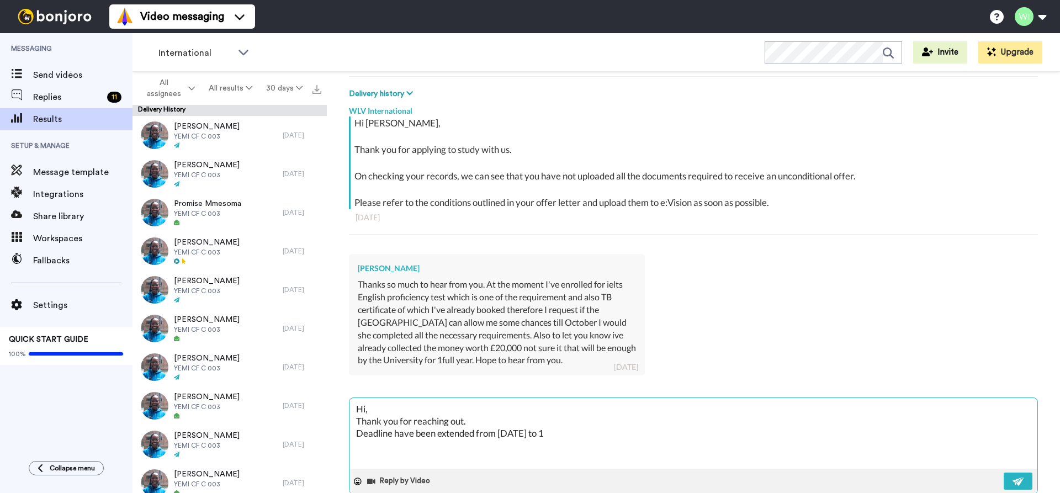
type textarea "Hi, Thank you for reaching out. Deadline have been extended from [DATE] to 18"
type textarea "x"
type textarea "Hi, Thank you for reaching out. Deadline have been extended from [DATE] to 18t"
type textarea "x"
type textarea "Hi, Thank you for reaching out. Deadline have been extended from [DATE] to 18th"
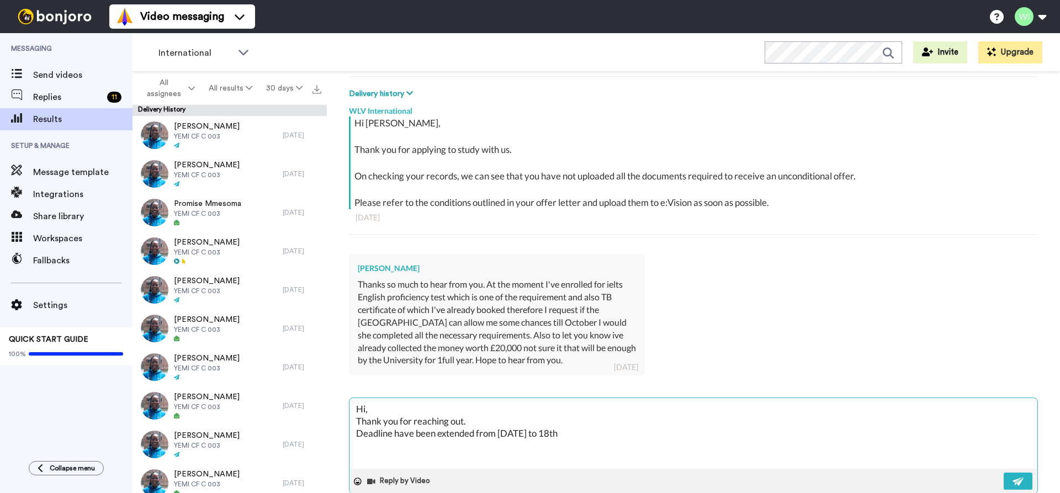
type textarea "x"
type textarea "Hi, Thank you for reaching out. Deadline have been extended from [DATE] to 18th"
type textarea "x"
type textarea "Hi, Thank you for reaching out. Deadline have been extended from [DATE] to 18th…"
type textarea "x"
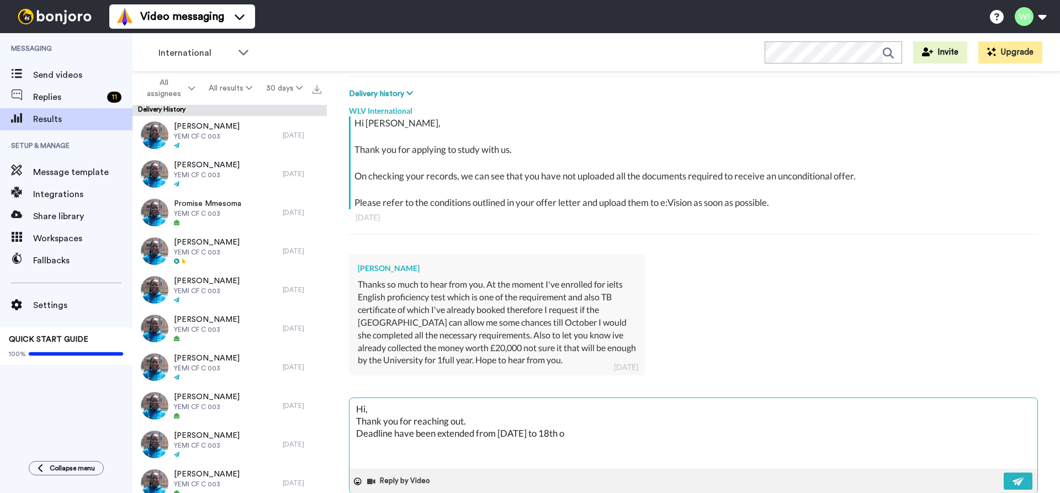
type textarea "Hi, Thank you for reaching out. Deadline have been extended from [DATE] to 18th…"
type textarea "x"
type textarea "Hi, Thank you for reaching out. Deadline have been extended from [DATE] to 18th…"
type textarea "x"
type textarea "Hi, Thank you for reaching out. Deadline have been extended from [DATE] to 18th…"
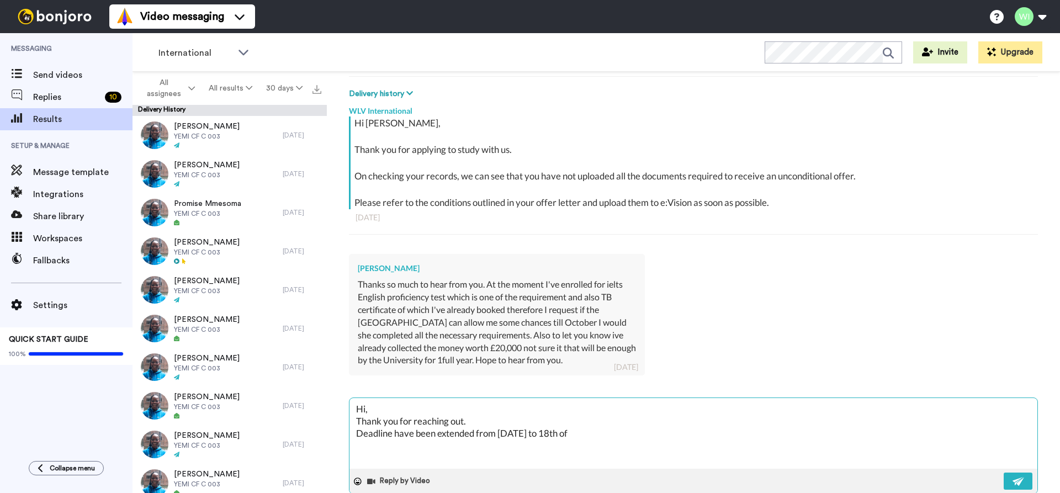
type textarea "x"
type textarea "Hi, Thank you for reaching out. Deadline have been extended from [DATE] to 18th…"
type textarea "x"
type textarea "Hi, Thank you for reaching out. Deadline have been extended from [DATE] to 18th"
type textarea "x"
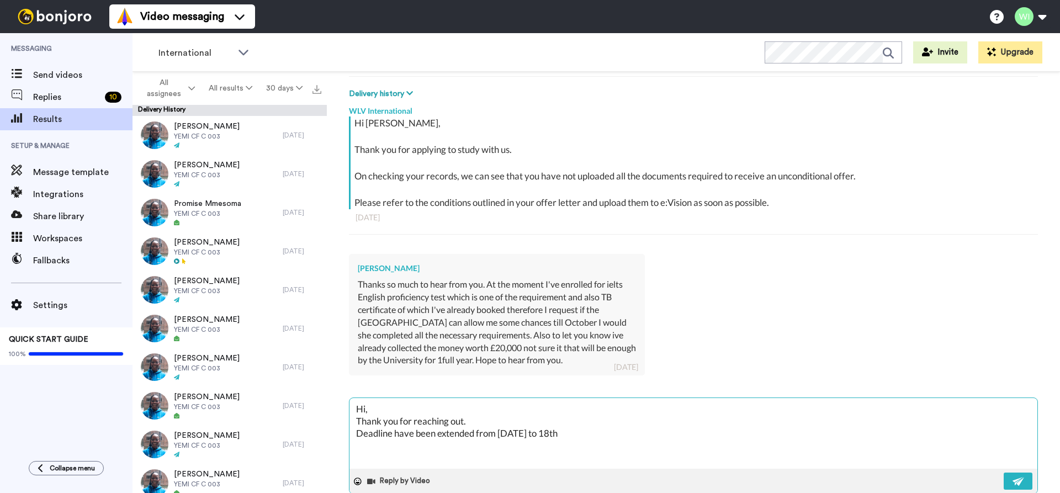
type textarea "Hi, Thank you for reaching out. Deadline have been extended from [DATE] to 18th…"
click at [562, 434] on textarea "Hi, Thank you for reaching out. Deadline have been extended from [DATE] to 18th…" at bounding box center [693, 433] width 688 height 71
click at [579, 433] on textarea "Hi, Thank you for reaching out. Deadline have been extended from [DATE] up onti…" at bounding box center [693, 433] width 688 height 71
click at [620, 435] on textarea "Hi, Thank you for reaching out. Deadline have been extended from [DATE] up on t…" at bounding box center [693, 433] width 688 height 71
click at [433, 453] on textarea "Hi, Thank you for reaching out. Deadline have been extended from [DATE] up on t…" at bounding box center [693, 433] width 688 height 71
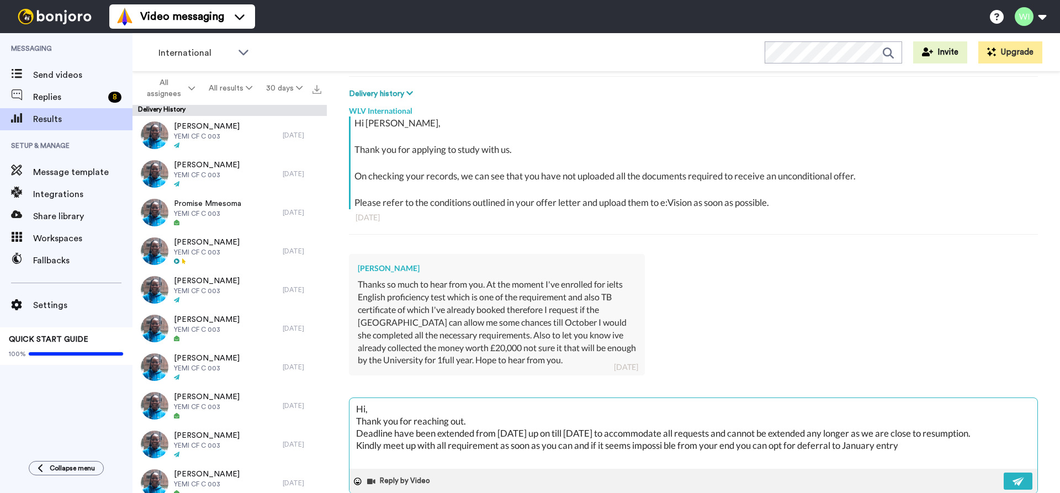
scroll to position [214, 0]
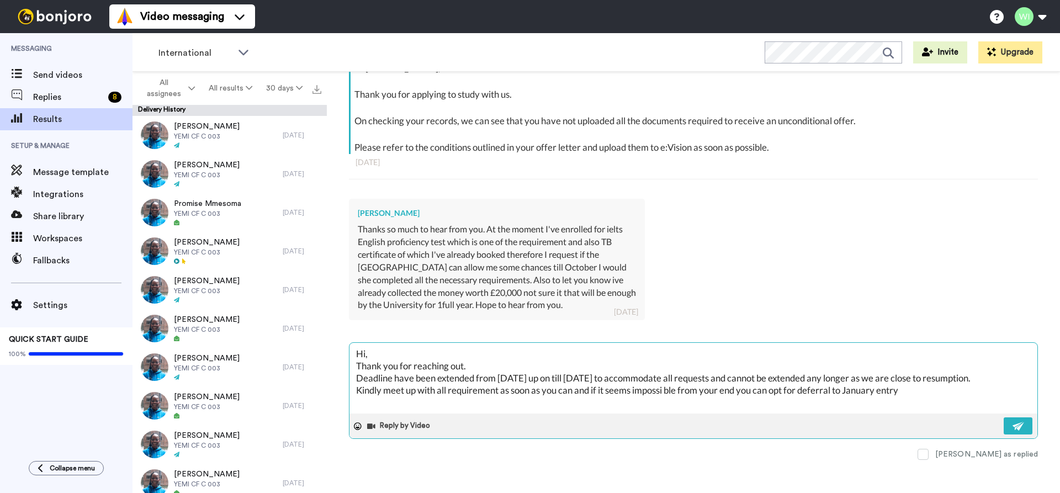
click at [668, 405] on textarea "Hi, Thank you for reaching out. Deadline have been extended from [DATE] up on t…" at bounding box center [693, 378] width 688 height 71
click at [740, 406] on textarea "Hi, Thank you for reaching out. Deadline have been extended from [DATE] up on t…" at bounding box center [693, 378] width 688 height 71
click at [773, 401] on textarea "Hi, Thank you for reaching out. Deadline have been extended from [DATE] up on t…" at bounding box center [693, 378] width 688 height 71
click at [988, 403] on textarea "Hi, Thank you for reaching out. Deadline have been extended from [DATE] up on t…" at bounding box center [693, 378] width 688 height 71
click at [1012, 428] on img at bounding box center [1018, 426] width 12 height 9
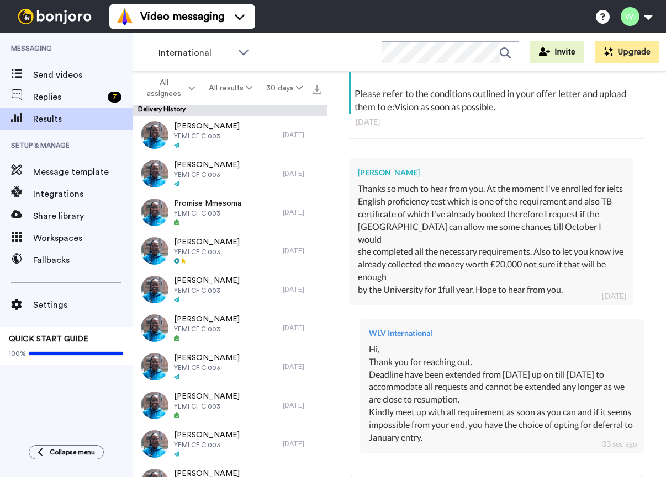
scroll to position [337, 0]
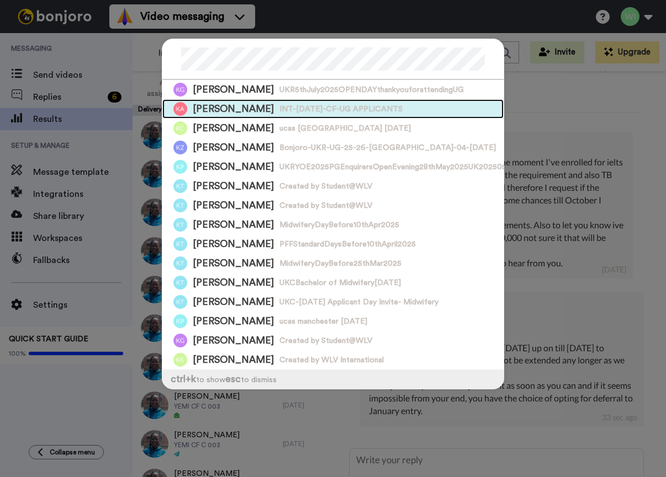
click at [284, 112] on span "INT-[DATE]-CF-UG APPLICANTS" at bounding box center [340, 109] width 123 height 11
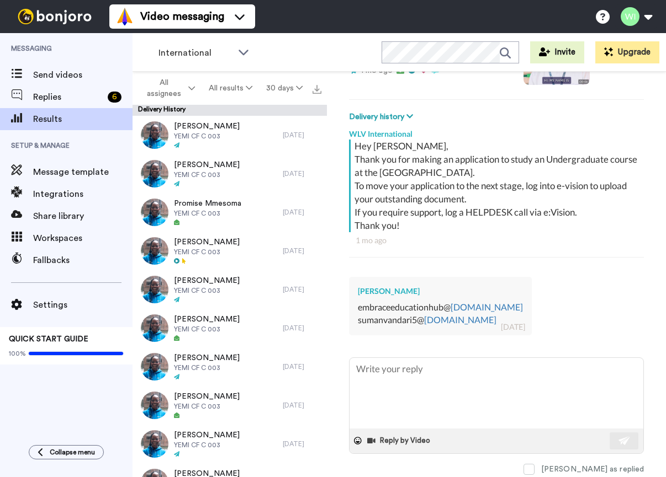
scroll to position [203, 0]
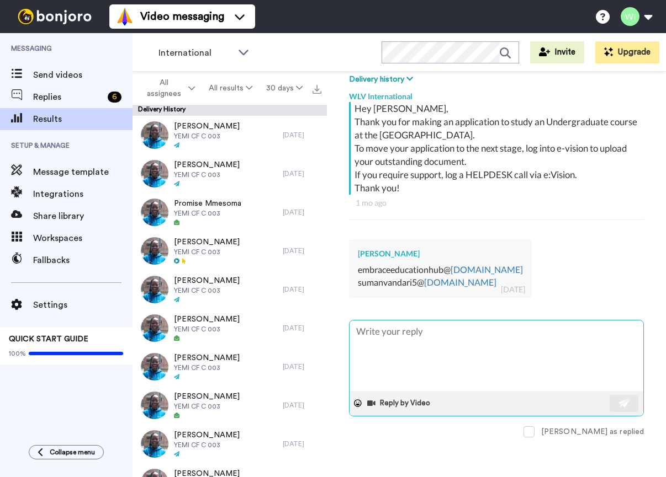
click at [484, 343] on textarea at bounding box center [496, 356] width 294 height 71
click at [394, 345] on textarea "Hi, How can i help." at bounding box center [496, 356] width 294 height 71
click at [620, 409] on button at bounding box center [623, 403] width 29 height 17
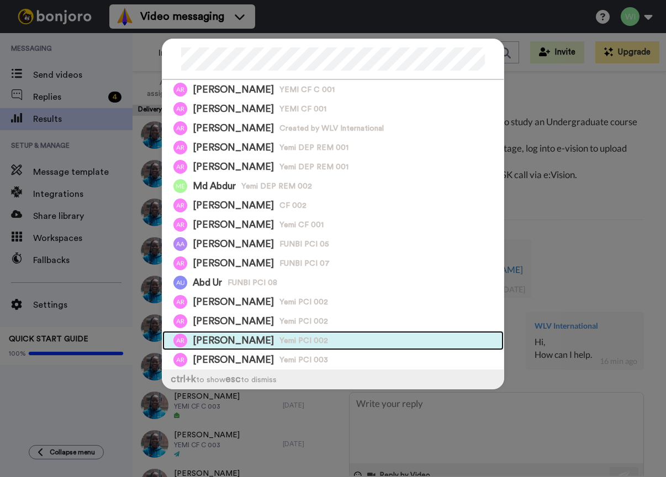
click at [233, 344] on span "[PERSON_NAME]" at bounding box center [233, 341] width 81 height 14
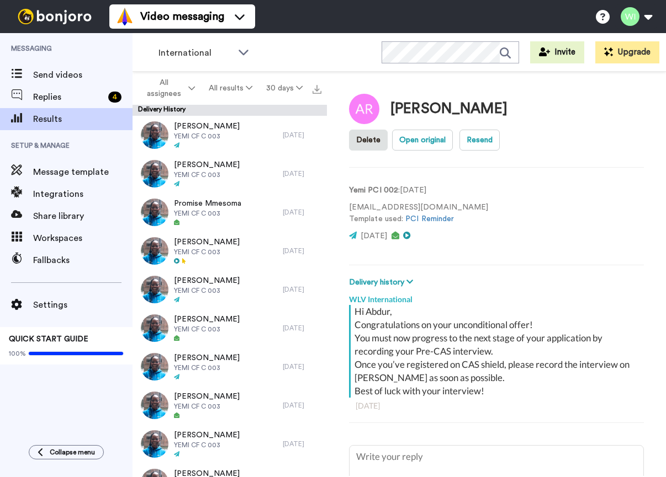
scroll to position [95, 0]
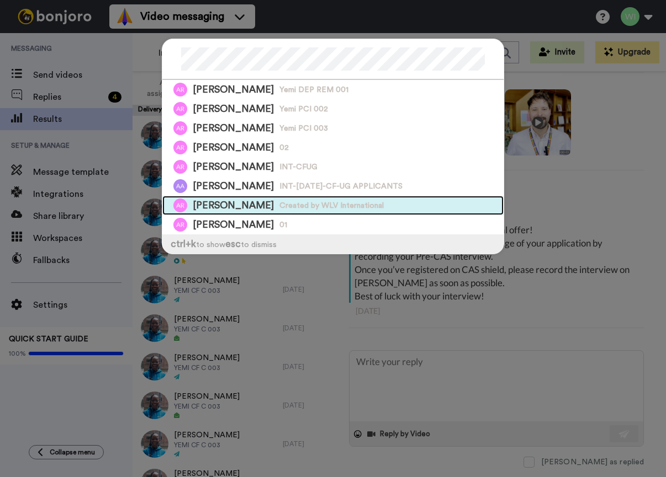
click at [246, 206] on div "[PERSON_NAME] Created by WLV International" at bounding box center [332, 205] width 341 height 19
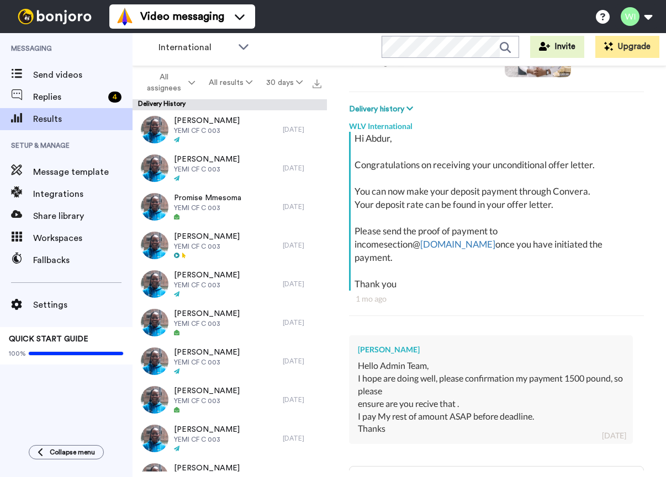
scroll to position [276, 0]
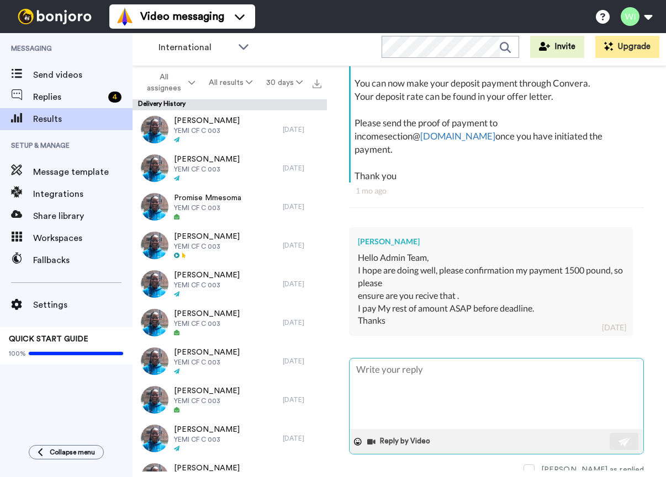
click at [476, 359] on textarea at bounding box center [496, 394] width 294 height 71
click at [618, 438] on img at bounding box center [624, 442] width 12 height 9
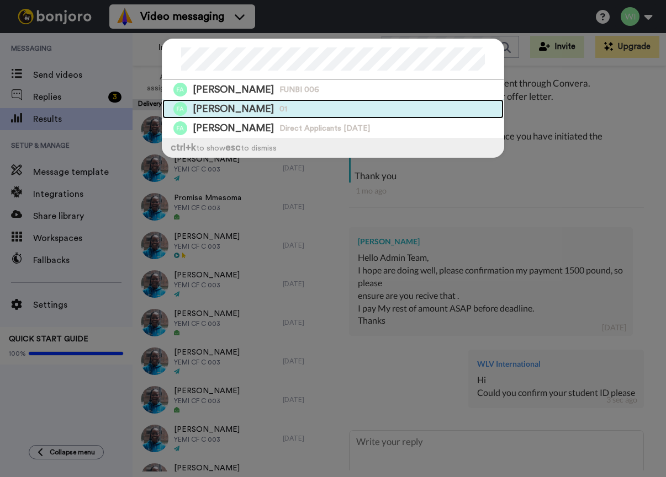
click at [270, 111] on span "[PERSON_NAME]" at bounding box center [233, 109] width 81 height 14
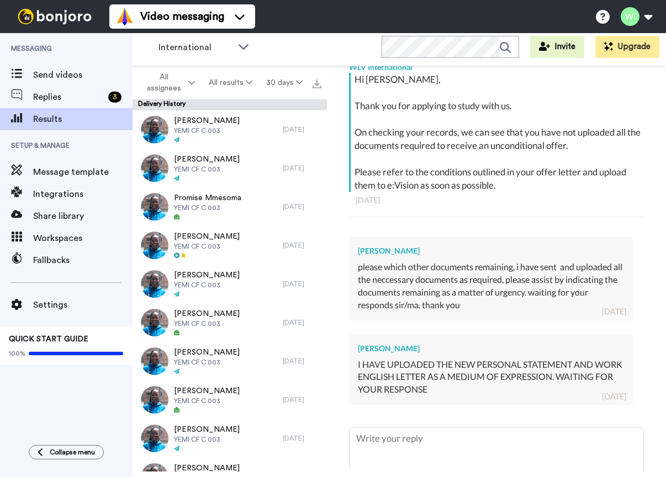
scroll to position [339, 0]
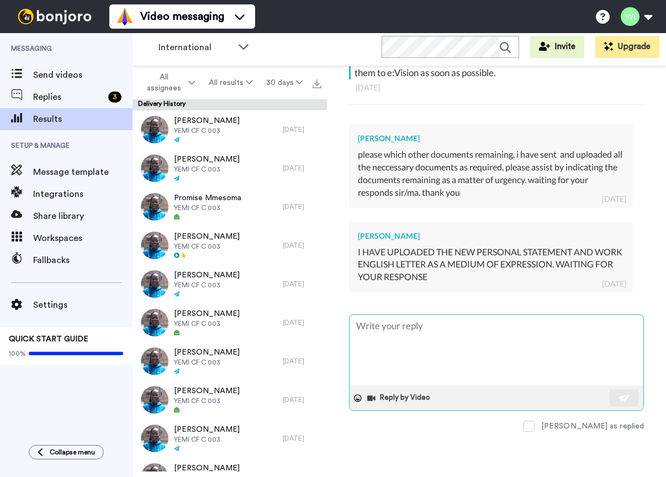
click at [400, 335] on textarea at bounding box center [496, 350] width 294 height 71
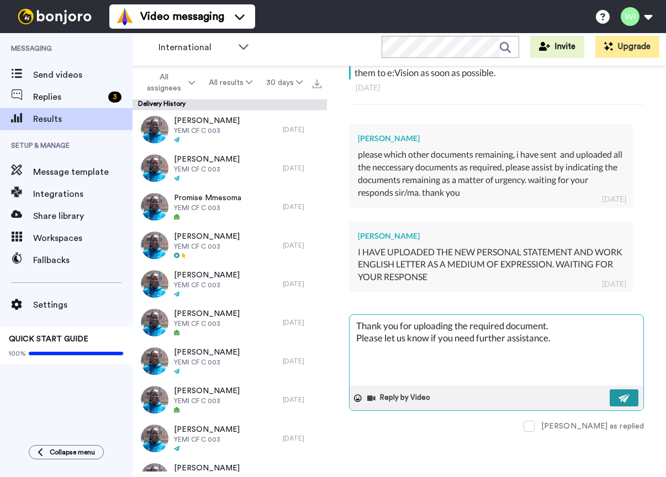
click at [619, 403] on button at bounding box center [623, 398] width 29 height 17
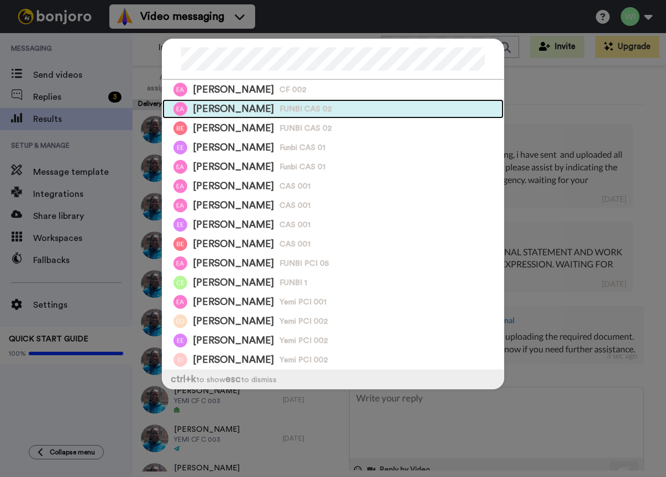
click at [213, 109] on span "[PERSON_NAME]" at bounding box center [233, 109] width 81 height 14
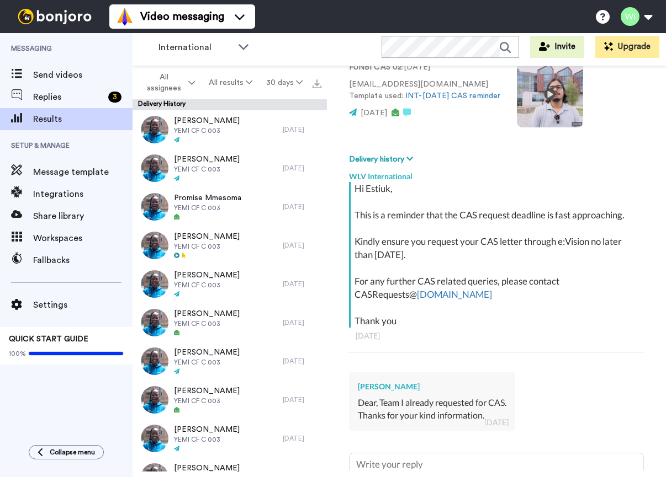
scroll to position [256, 0]
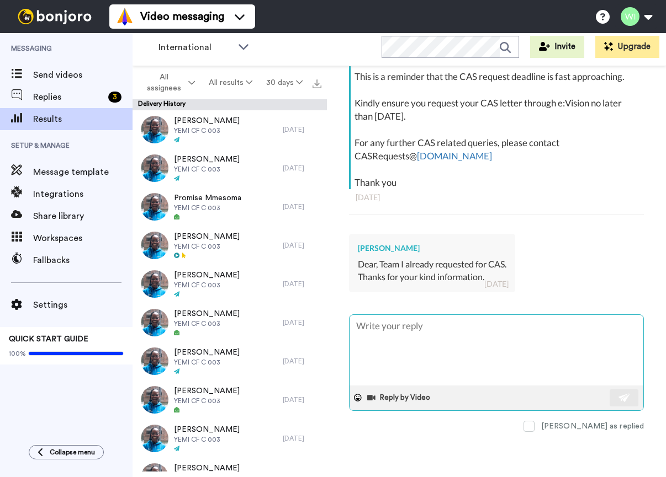
click at [478, 357] on textarea at bounding box center [496, 350] width 294 height 71
click at [619, 397] on img at bounding box center [624, 398] width 12 height 9
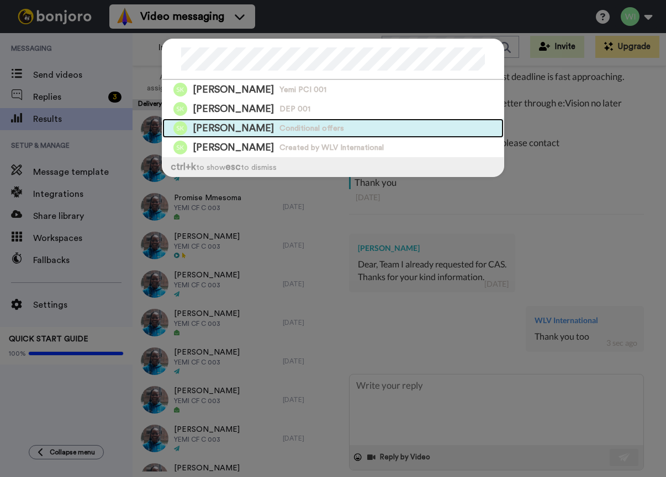
click at [216, 132] on span "[PERSON_NAME]" at bounding box center [233, 128] width 81 height 14
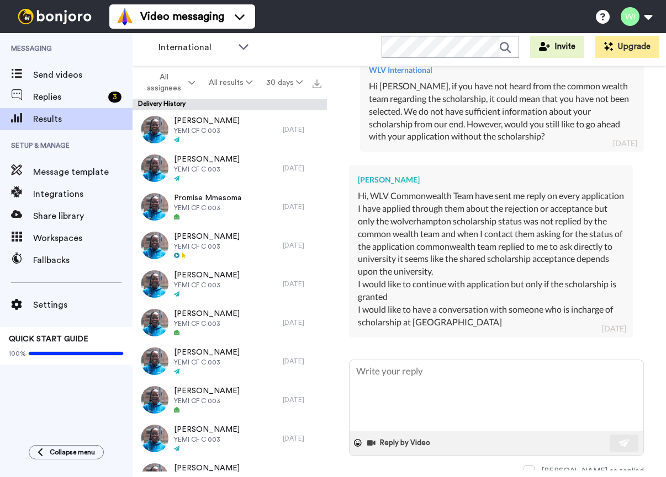
scroll to position [947, 0]
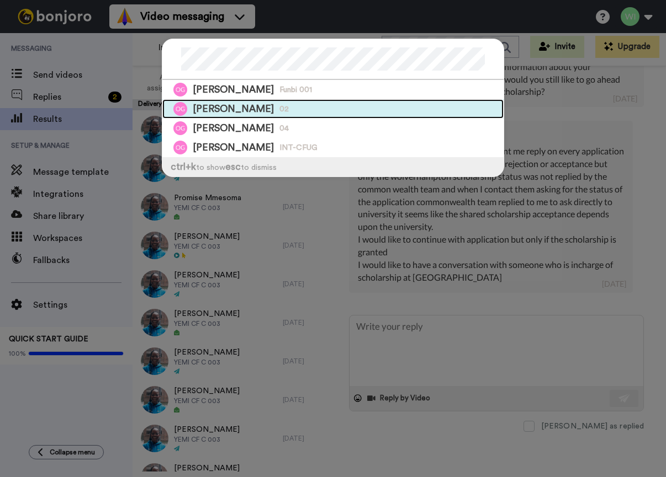
click at [227, 110] on span "[PERSON_NAME]" at bounding box center [233, 109] width 81 height 14
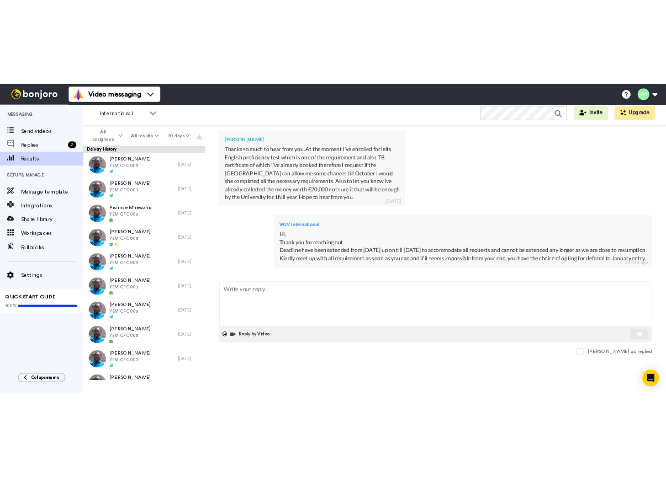
scroll to position [311, 0]
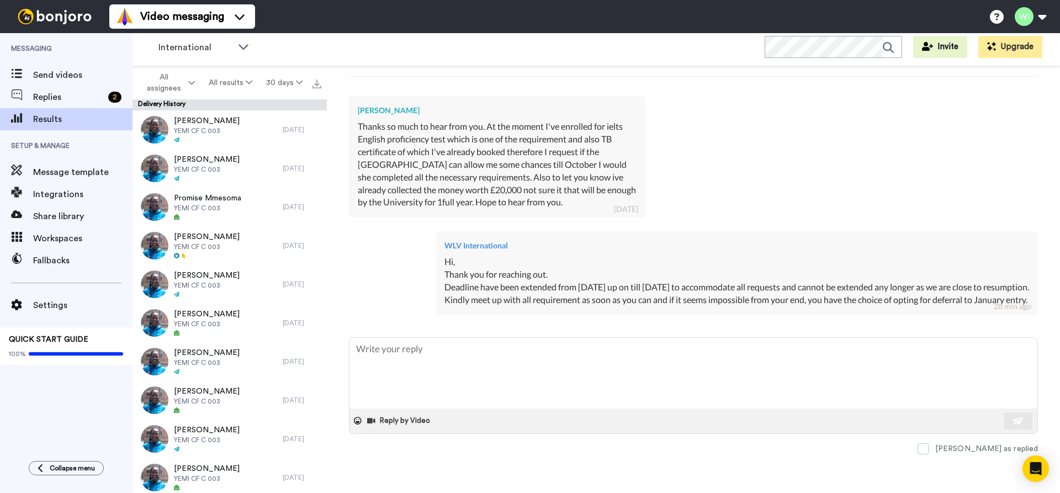
click at [928, 451] on span at bounding box center [922, 448] width 11 height 11
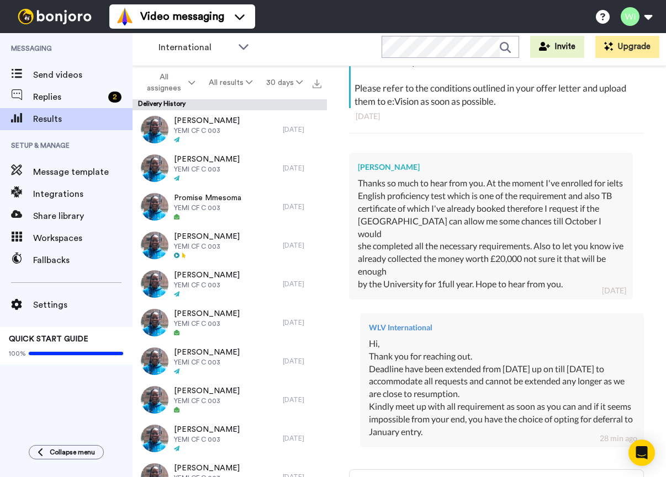
scroll to position [337, 0]
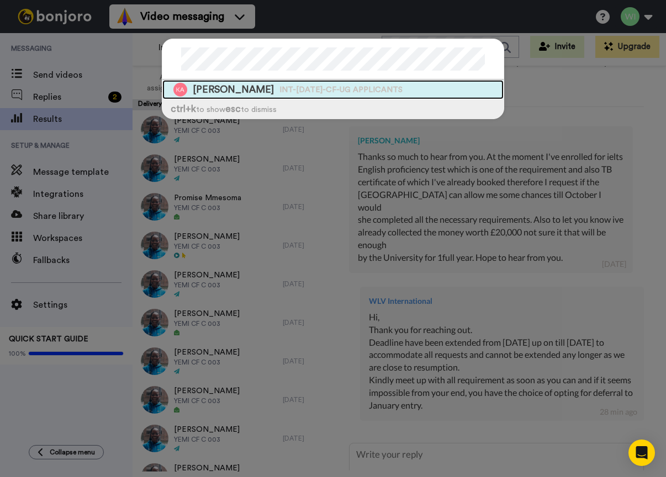
click at [319, 93] on span "INT-[DATE]-CF-UG APPLICANTS" at bounding box center [340, 89] width 123 height 11
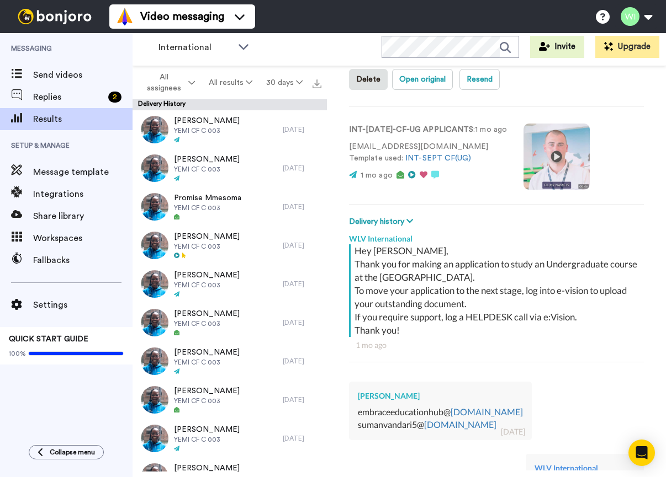
scroll to position [275, 0]
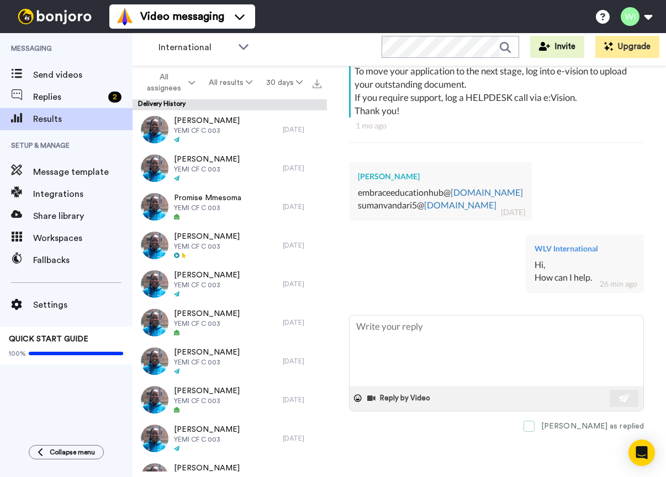
click at [534, 426] on span at bounding box center [528, 426] width 11 height 11
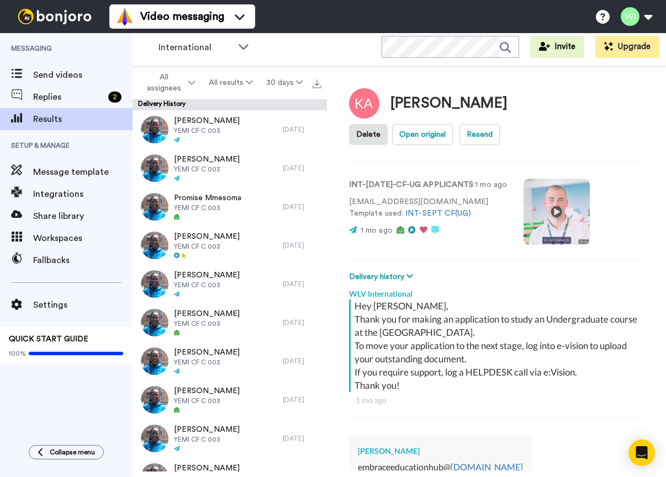
scroll to position [221, 0]
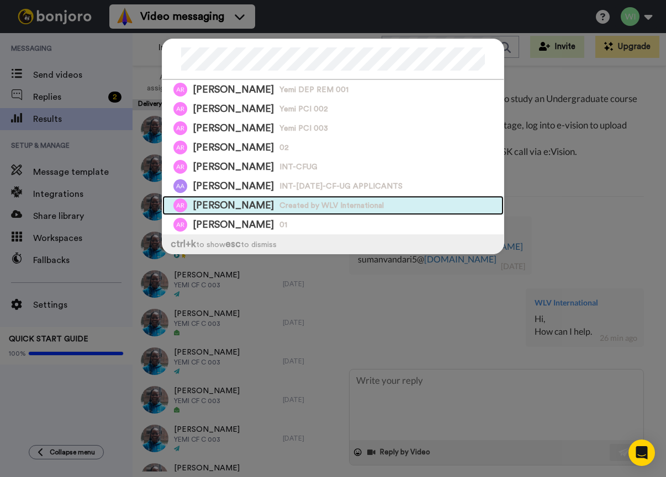
click at [279, 206] on span "Created by WLV International" at bounding box center [331, 205] width 104 height 11
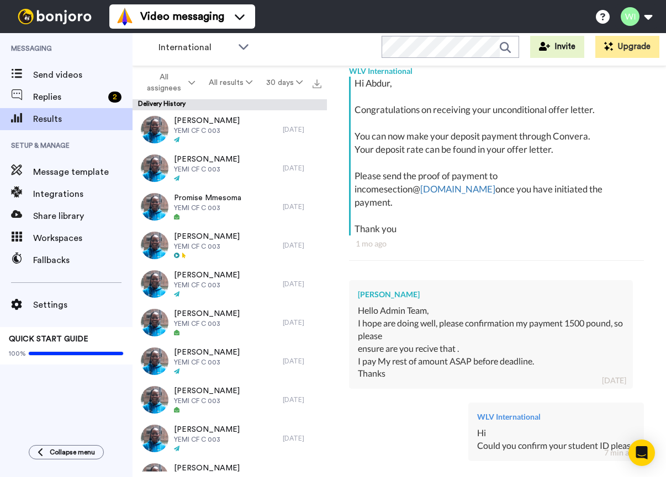
scroll to position [467, 0]
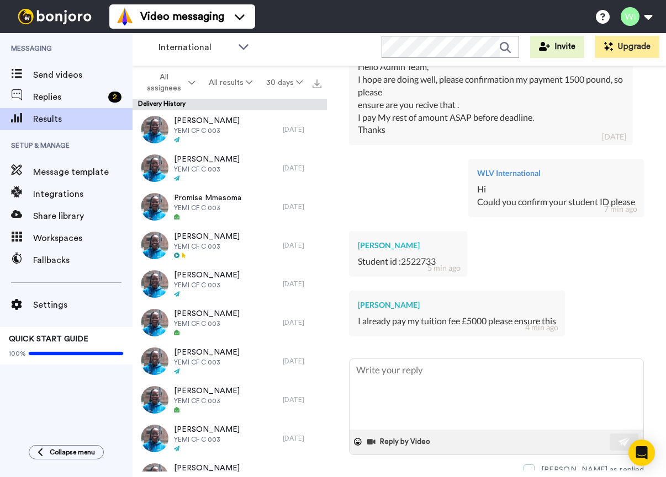
click at [534, 465] on span at bounding box center [528, 470] width 11 height 11
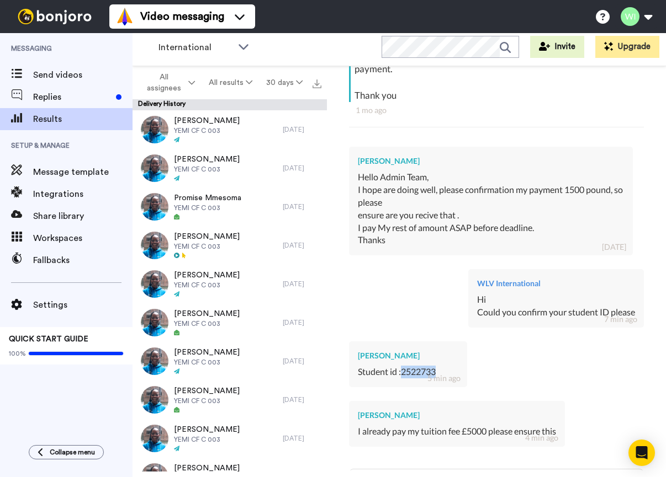
drag, startPoint x: 403, startPoint y: 327, endPoint x: 436, endPoint y: 327, distance: 33.1
click at [436, 366] on div "Student id :2522733" at bounding box center [408, 372] width 100 height 13
copy div "2522733"
click at [485, 333] on div "[PERSON_NAME] Student id :2522733 5 min ago" at bounding box center [496, 363] width 295 height 60
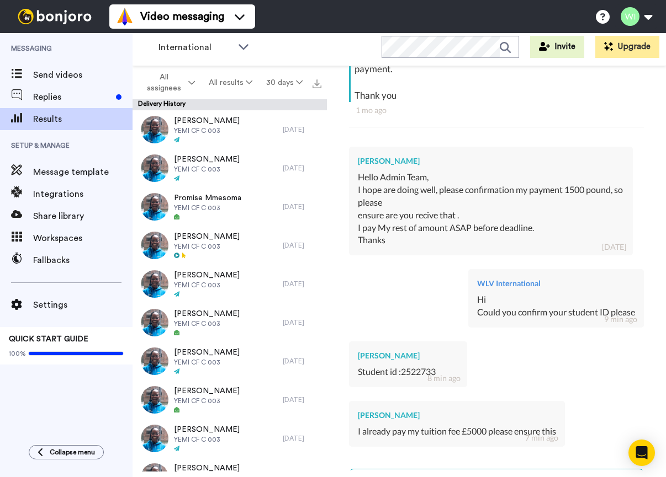
drag, startPoint x: 533, startPoint y: 449, endPoint x: 451, endPoint y: 447, distance: 82.3
paste textarea "[EMAIL_ADDRESS][DOMAIN_NAME]"
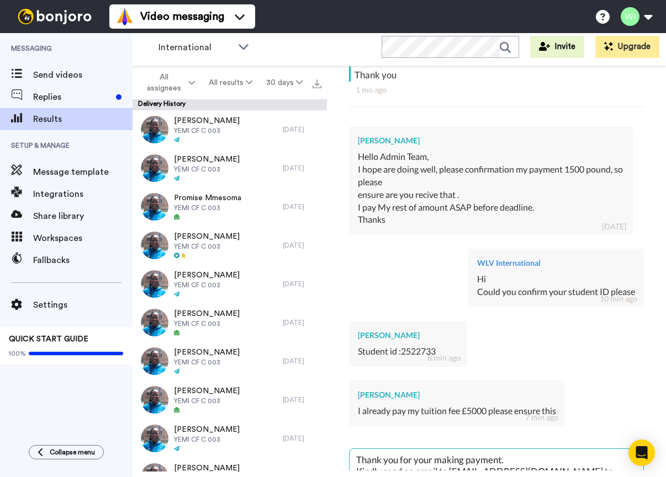
scroll to position [467, 0]
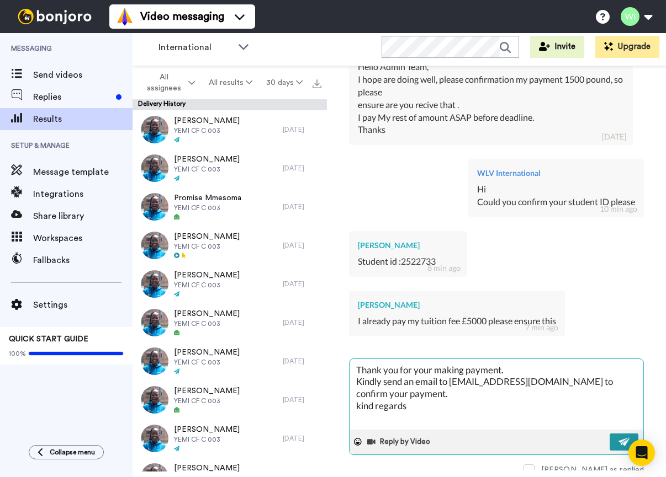
click at [621, 438] on img at bounding box center [624, 442] width 12 height 9
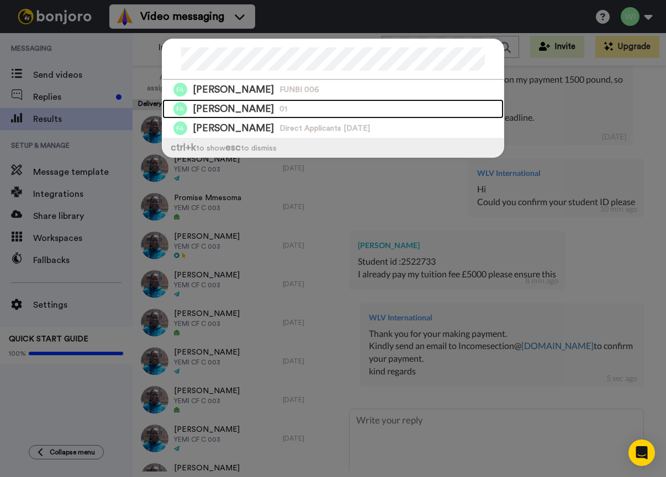
click at [251, 105] on span "[PERSON_NAME]" at bounding box center [233, 109] width 81 height 14
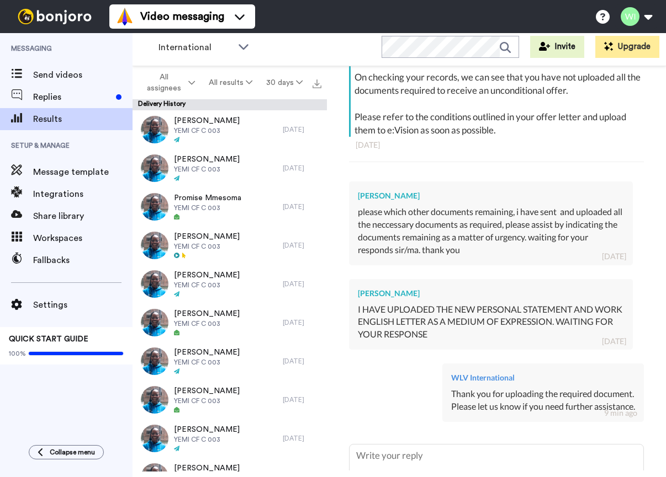
scroll to position [411, 0]
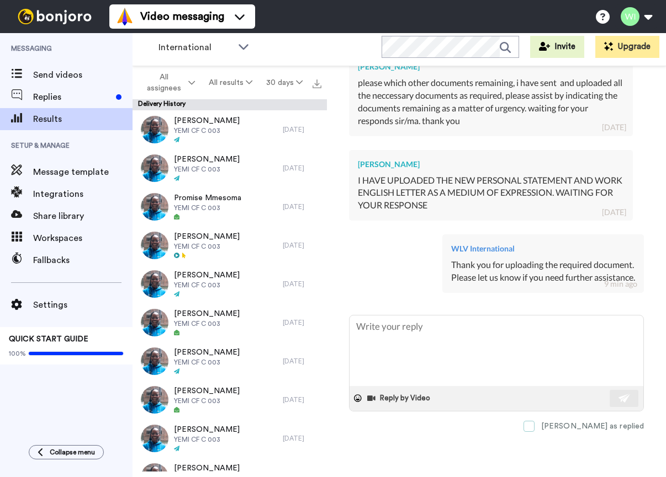
click at [534, 428] on span at bounding box center [528, 426] width 11 height 11
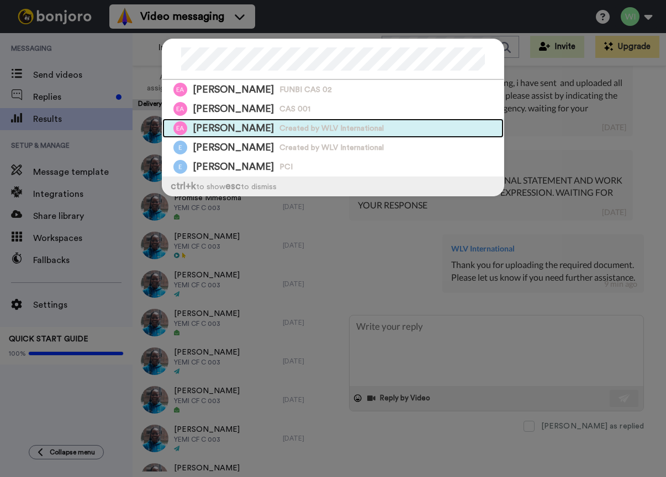
click at [279, 131] on span "Created by WLV International" at bounding box center [331, 128] width 104 height 11
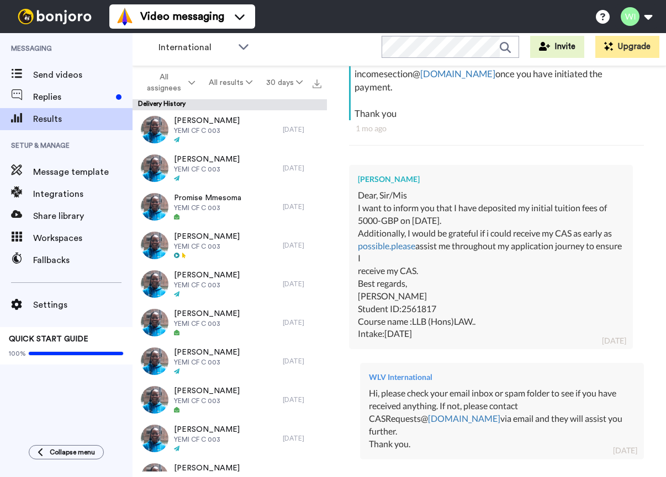
scroll to position [577, 0]
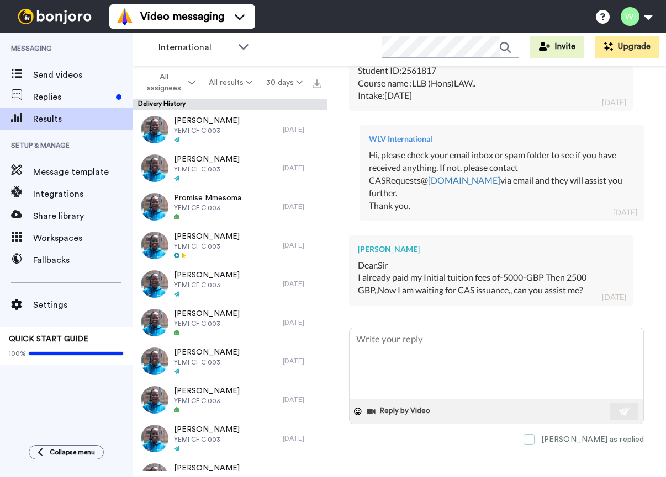
click at [534, 434] on span at bounding box center [528, 439] width 11 height 11
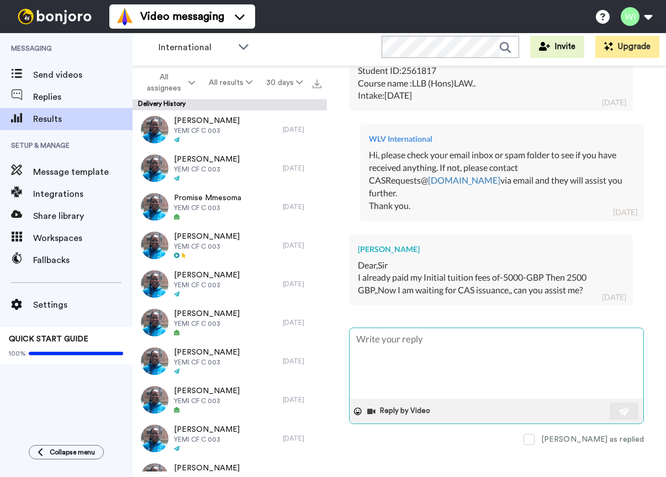
click at [395, 334] on textarea at bounding box center [496, 363] width 294 height 71
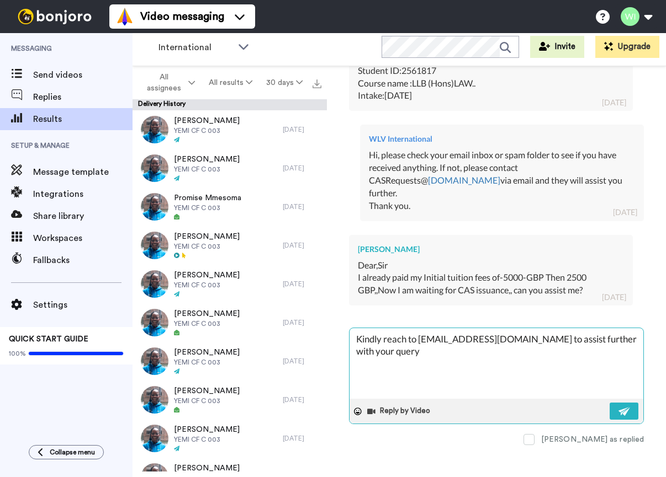
click at [554, 328] on textarea "Kindly reach to [EMAIL_ADDRESS][DOMAIN_NAME] to assist further with your query" at bounding box center [496, 363] width 294 height 71
click at [518, 328] on textarea "Kindly reach to [EMAIL_ADDRESS][DOMAIN_NAME] to assist you further with your qu…" at bounding box center [496, 363] width 294 height 71
click at [618, 407] on img at bounding box center [624, 411] width 12 height 9
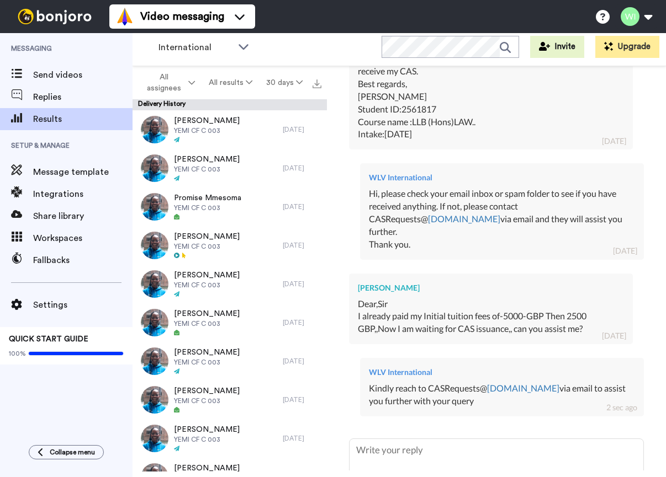
scroll to position [649, 0]
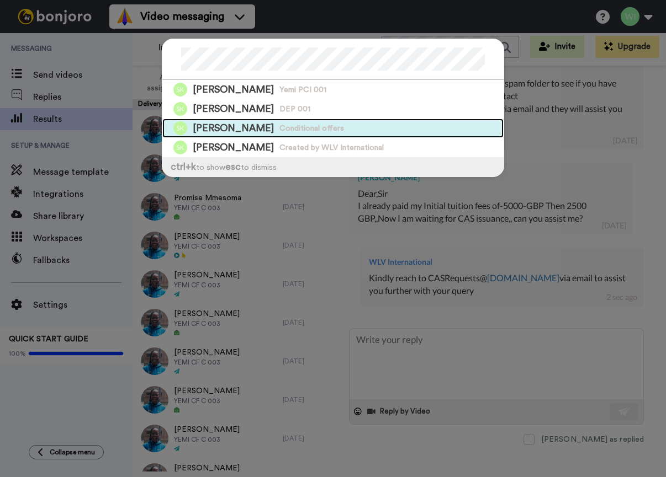
click at [251, 127] on span "[PERSON_NAME]" at bounding box center [233, 128] width 81 height 14
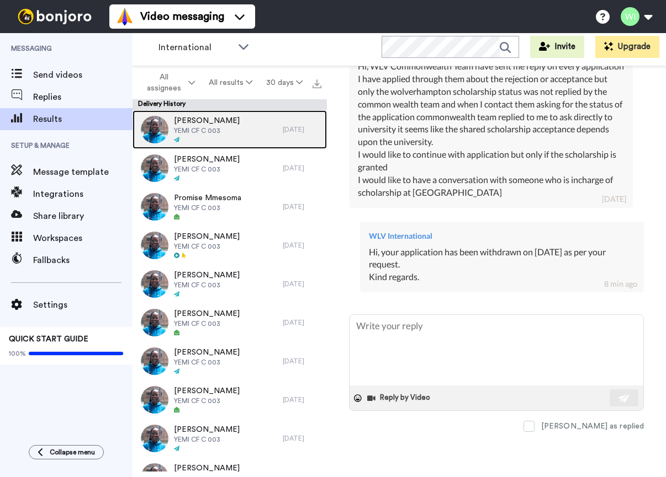
click at [224, 135] on div "Sumina [PERSON_NAME] CF C 003" at bounding box center [207, 129] width 66 height 29
